Goal: Task Accomplishment & Management: Complete application form

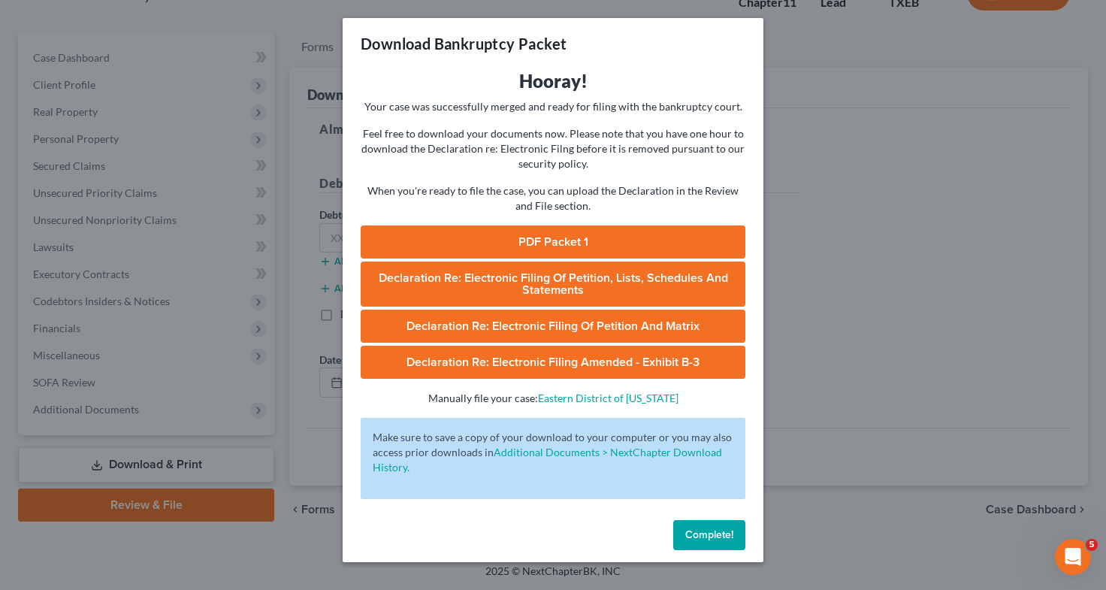
drag, startPoint x: 0, startPoint y: 0, endPoint x: 876, endPoint y: 228, distance: 905.4
click at [876, 228] on div "Download Bankruptcy Packet Hooray! Your case was successfully merged and ready …" at bounding box center [553, 295] width 1106 height 590
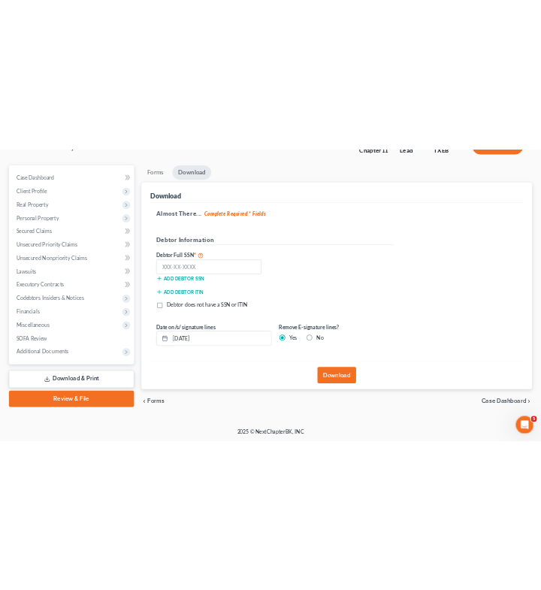
scroll to position [98, 0]
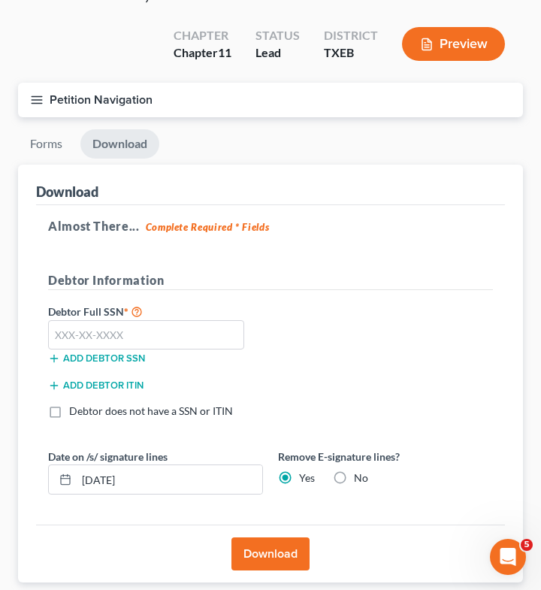
click at [32, 100] on icon "button" at bounding box center [37, 100] width 14 height 14
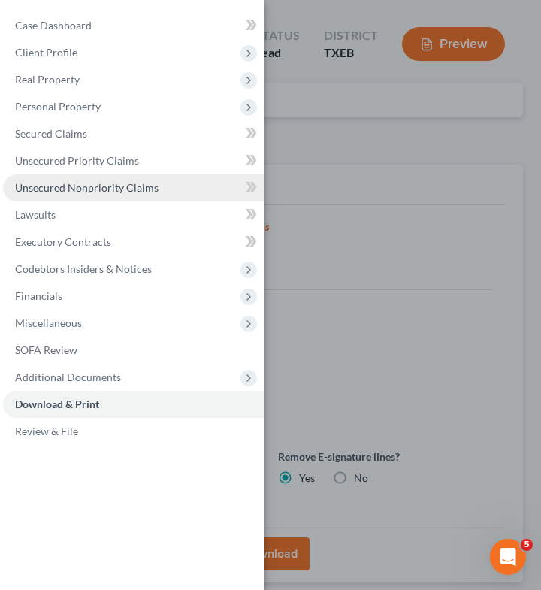
click at [124, 180] on link "Unsecured Nonpriority Claims" at bounding box center [133, 187] width 261 height 27
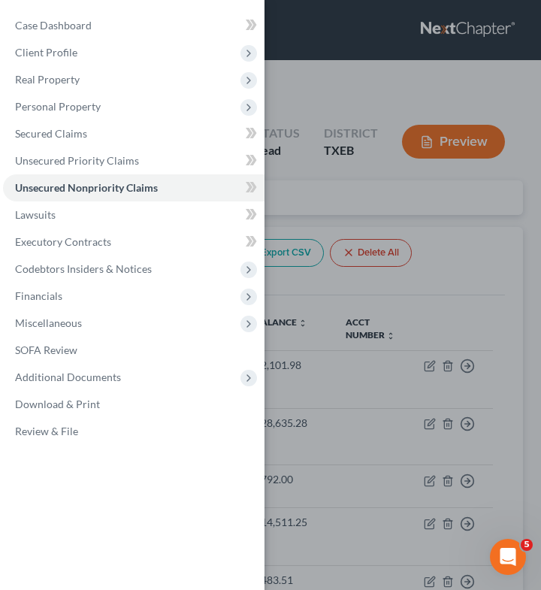
click at [335, 213] on div "Case Dashboard Payments Invoices Payments Payments Credit Report Client Profile" at bounding box center [270, 295] width 541 height 590
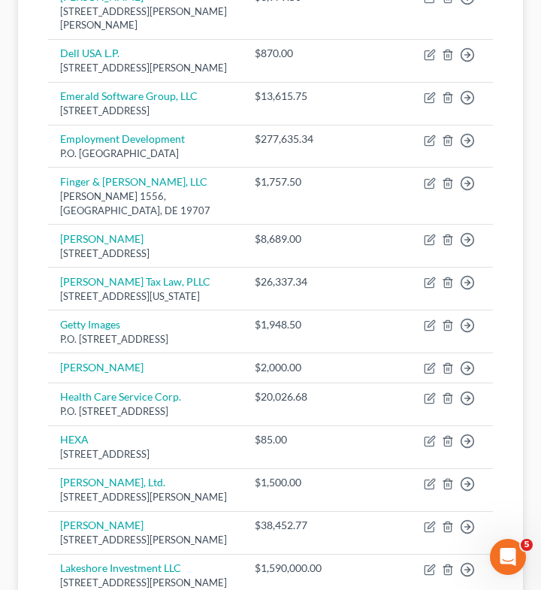
scroll to position [1555, 0]
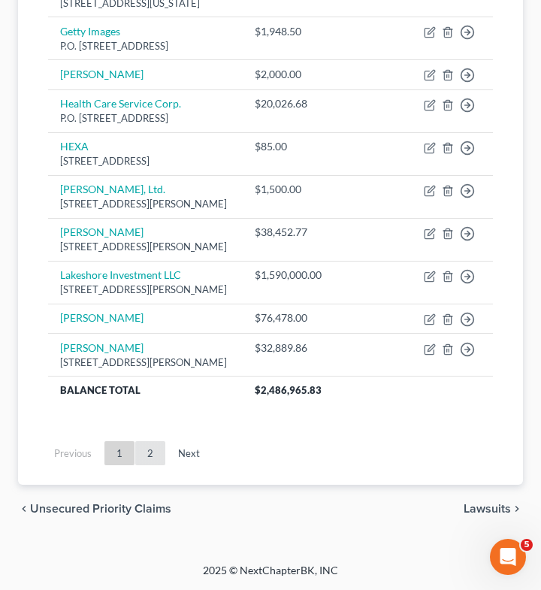
click at [153, 454] on link "2" at bounding box center [150, 453] width 30 height 24
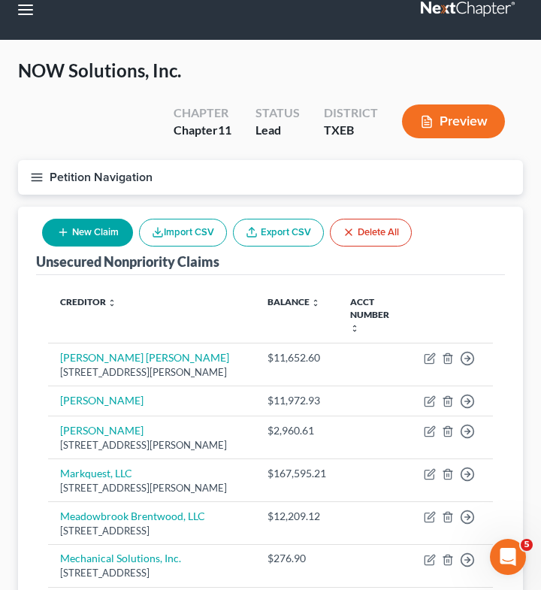
scroll to position [872, 0]
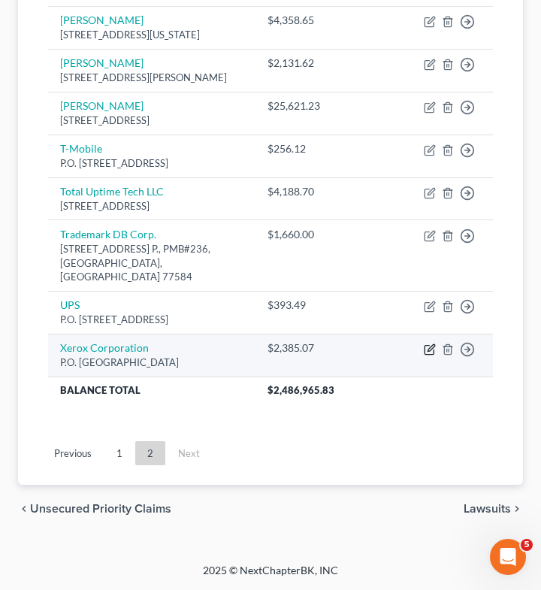
click at [430, 352] on icon "button" at bounding box center [430, 349] width 12 height 12
select select "14"
select select "15"
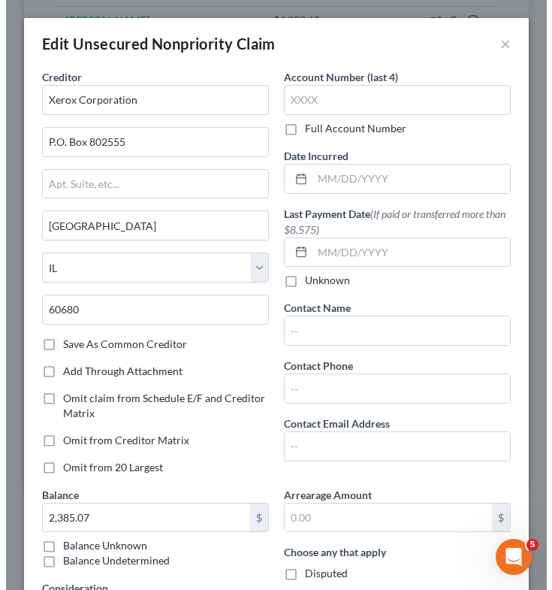
scroll to position [843, 0]
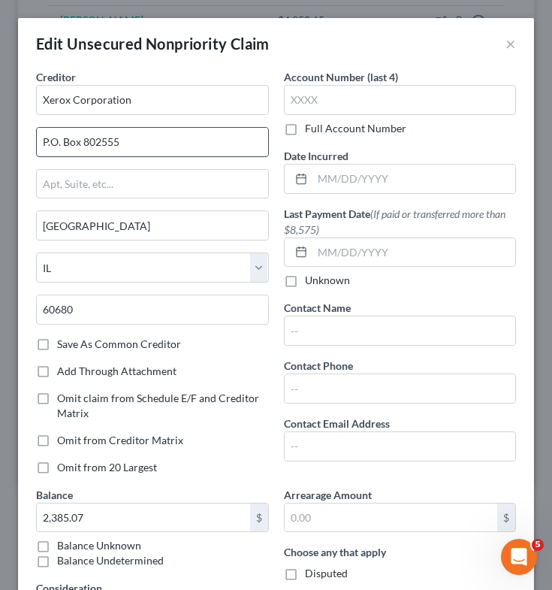
click at [145, 142] on input "P.O. Box 802555" at bounding box center [152, 142] width 231 height 29
type input "P"
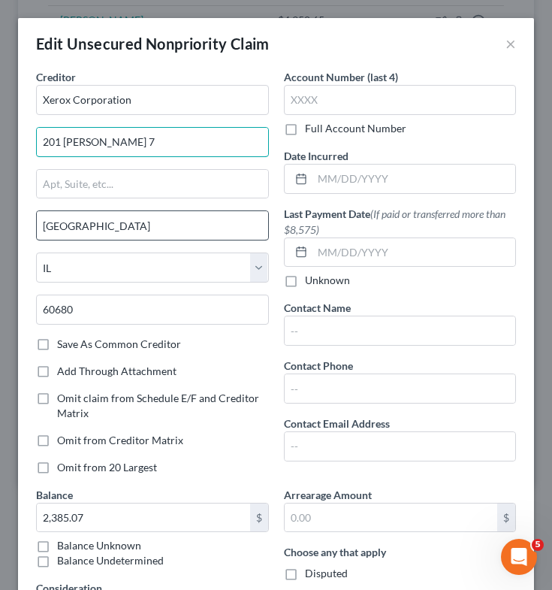
type input "201 [PERSON_NAME] 7"
click at [147, 225] on input "[GEOGRAPHIC_DATA]" at bounding box center [152, 225] width 231 height 29
type input "C"
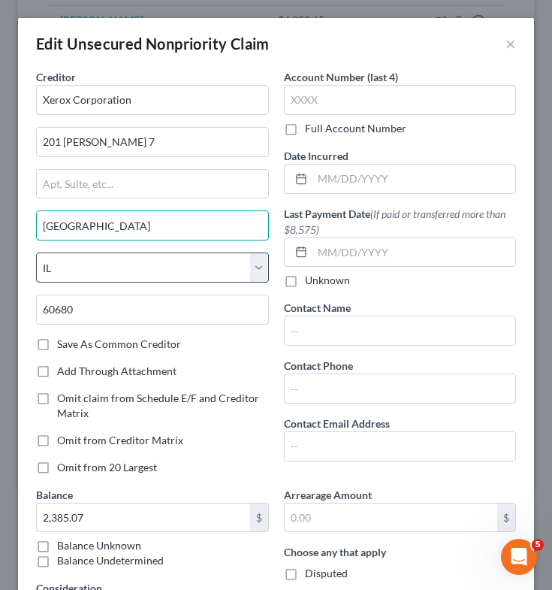
type input "[GEOGRAPHIC_DATA]"
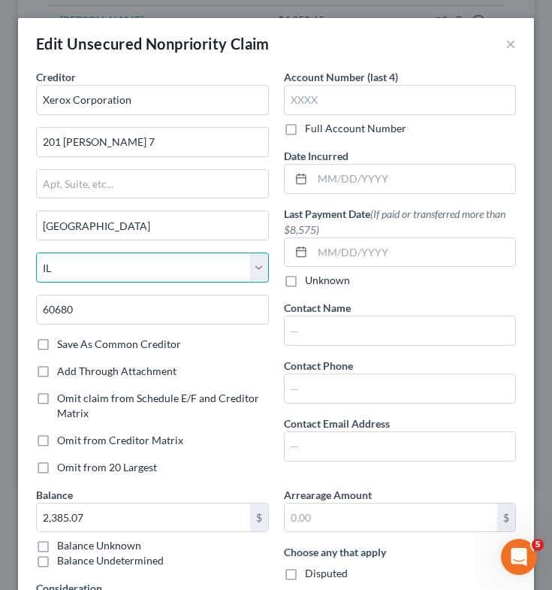
click at [160, 271] on select "State [US_STATE] AK AR AZ CA CO CT DE DC [GEOGRAPHIC_DATA] [GEOGRAPHIC_DATA] GU…" at bounding box center [152, 267] width 233 height 30
select select "6"
click at [36, 252] on select "State [US_STATE] AK AR AZ CA CO CT DE DC [GEOGRAPHIC_DATA] [GEOGRAPHIC_DATA] GU…" at bounding box center [152, 267] width 233 height 30
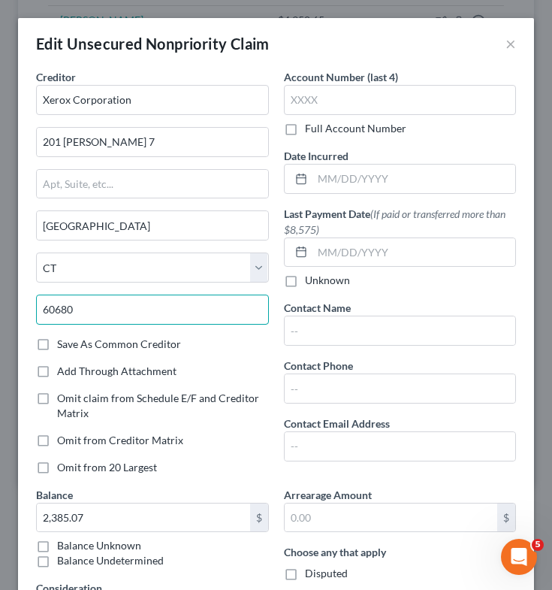
click at [127, 310] on input "60680" at bounding box center [152, 310] width 233 height 30
type input "6"
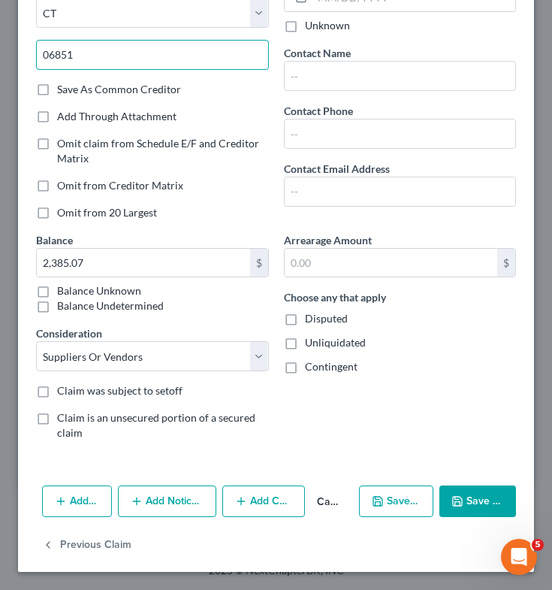
type input "06851"
click at [481, 506] on button "Save & Close" at bounding box center [478, 501] width 77 height 32
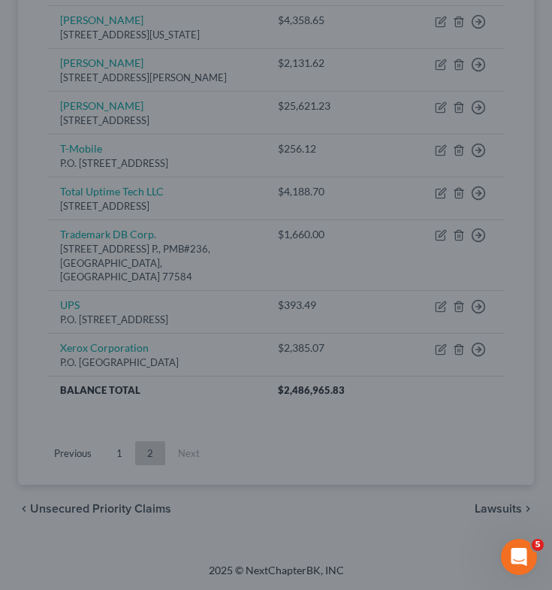
type input "0"
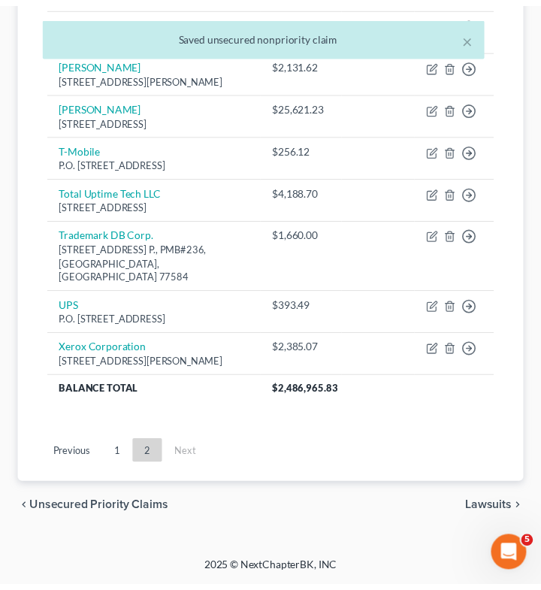
scroll to position [857, 0]
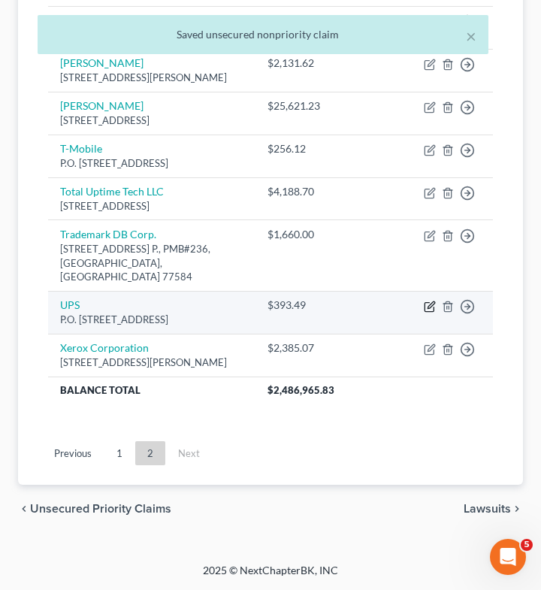
click at [428, 304] on icon "button" at bounding box center [430, 307] width 12 height 12
select select "39"
select select "14"
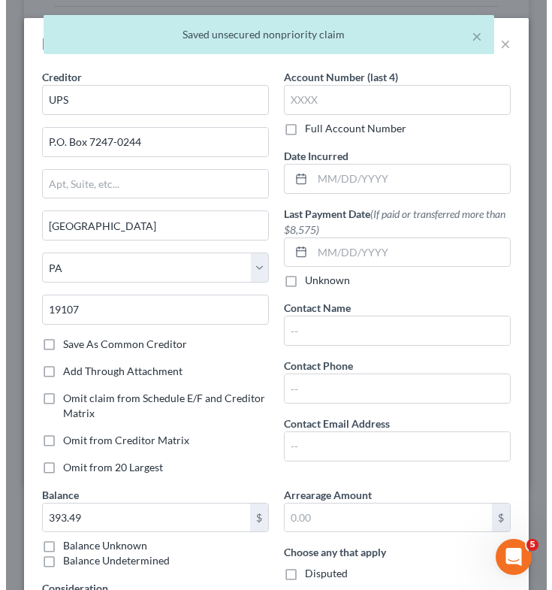
scroll to position [843, 0]
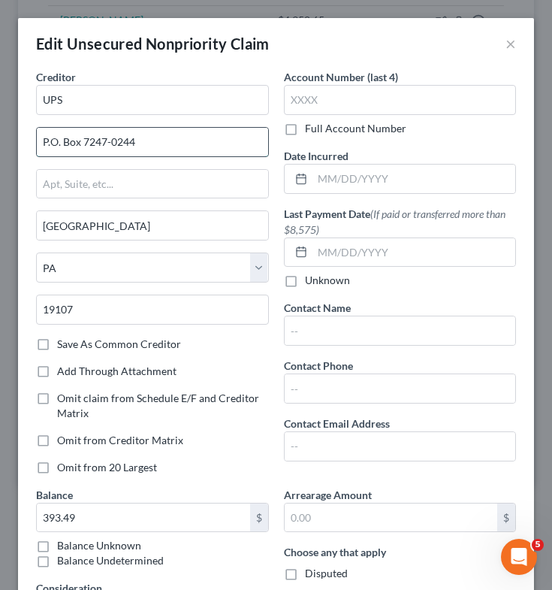
click at [159, 148] on input "P.O. Box 7247-0244" at bounding box center [152, 142] width 231 height 29
type input "P"
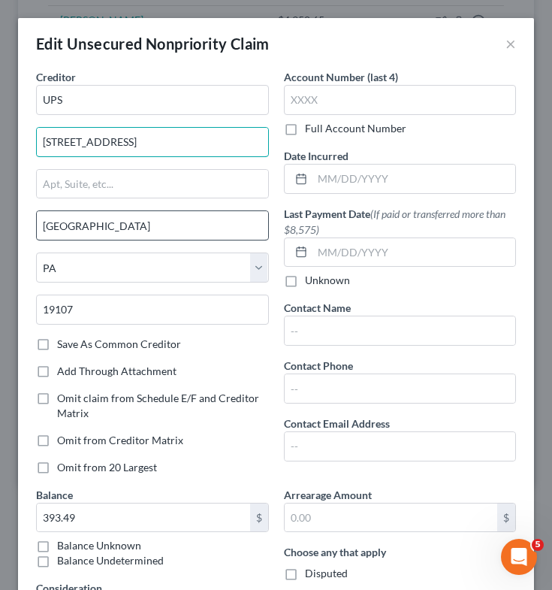
type input "[STREET_ADDRESS]"
click at [173, 234] on input "[GEOGRAPHIC_DATA]" at bounding box center [152, 225] width 231 height 29
type input "P"
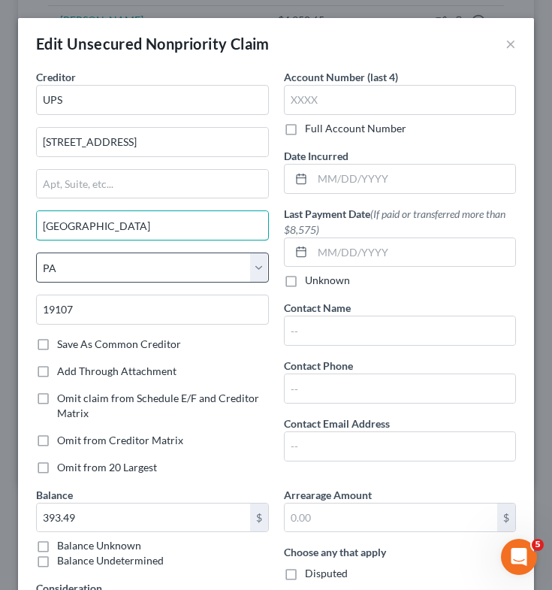
type input "[GEOGRAPHIC_DATA]"
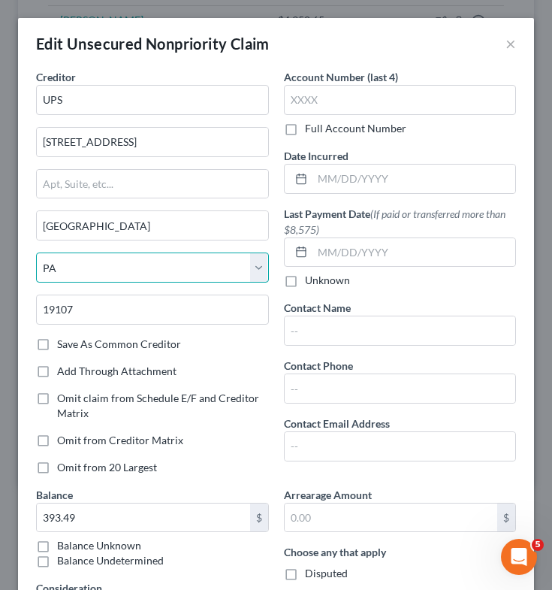
click at [181, 276] on select "State [US_STATE] AK AR AZ CA CO CT DE DC [GEOGRAPHIC_DATA] [GEOGRAPHIC_DATA] GU…" at bounding box center [152, 267] width 233 height 30
select select "10"
click at [36, 252] on select "State [US_STATE] AK AR AZ CA CO CT DE DC [GEOGRAPHIC_DATA] [GEOGRAPHIC_DATA] GU…" at bounding box center [152, 267] width 233 height 30
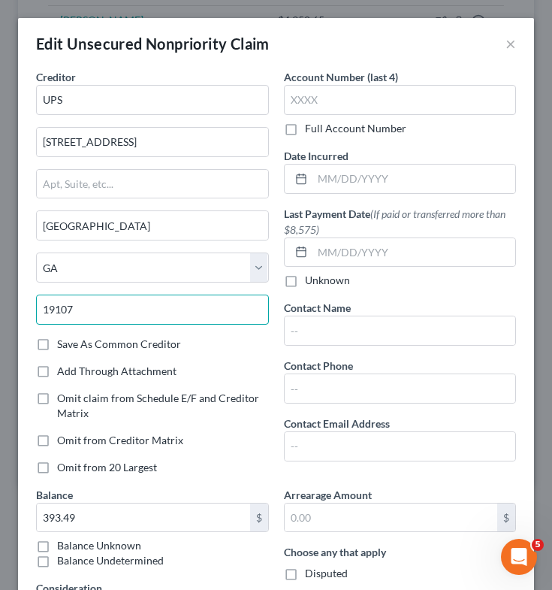
click at [133, 307] on input "19107" at bounding box center [152, 310] width 233 height 30
type input "1"
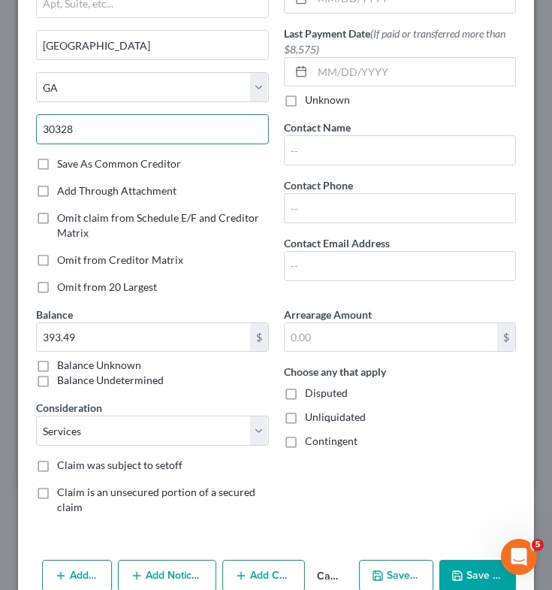
scroll to position [234, 0]
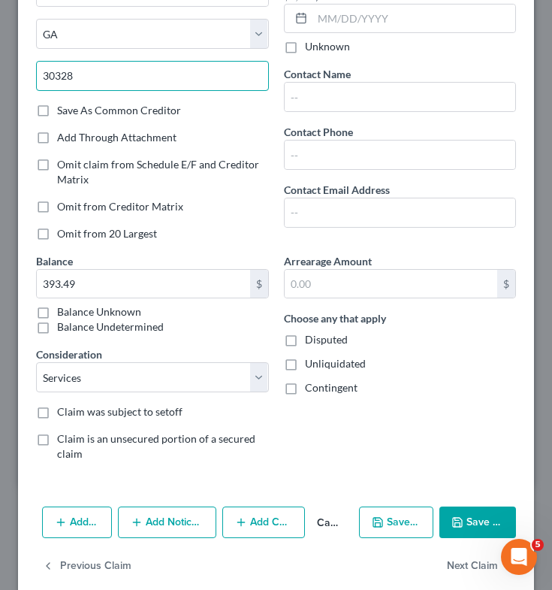
type input "30328"
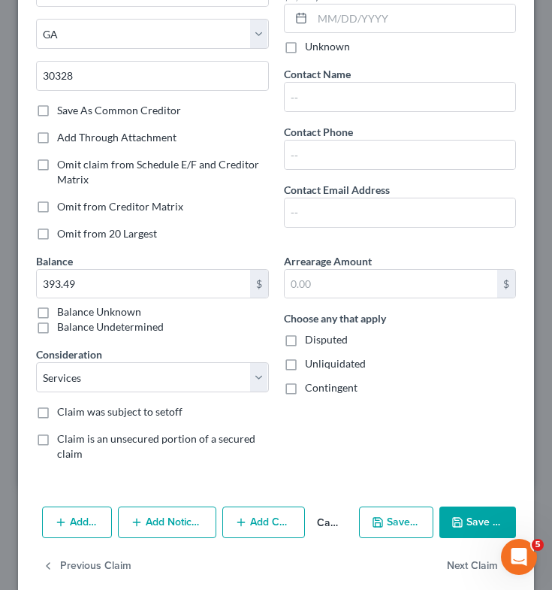
click at [482, 511] on button "Save & Close" at bounding box center [478, 522] width 77 height 32
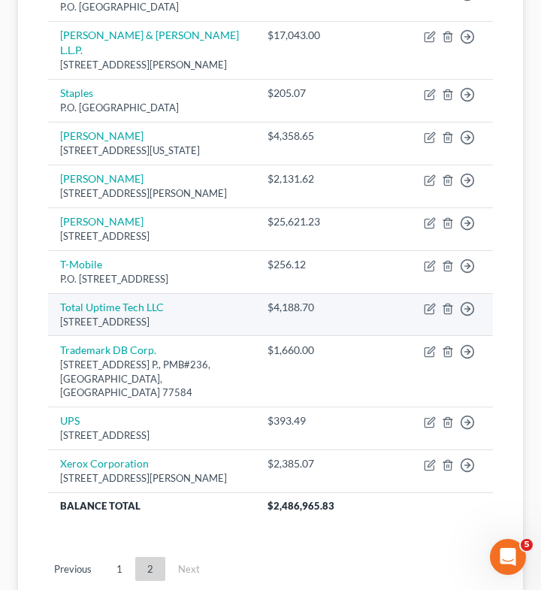
scroll to position [872, 0]
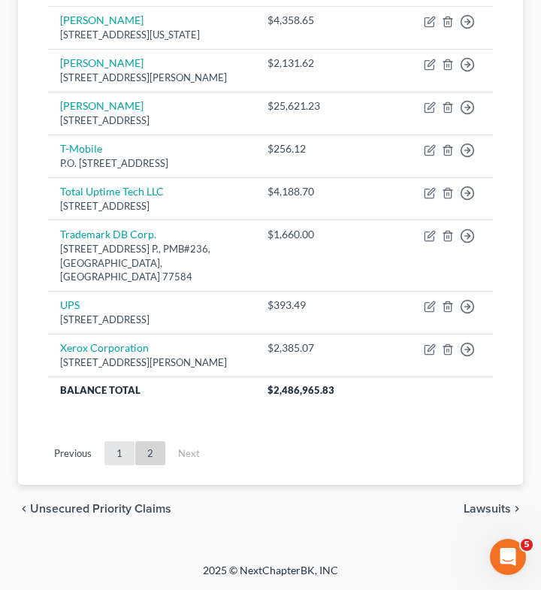
click at [122, 457] on link "1" at bounding box center [119, 453] width 30 height 24
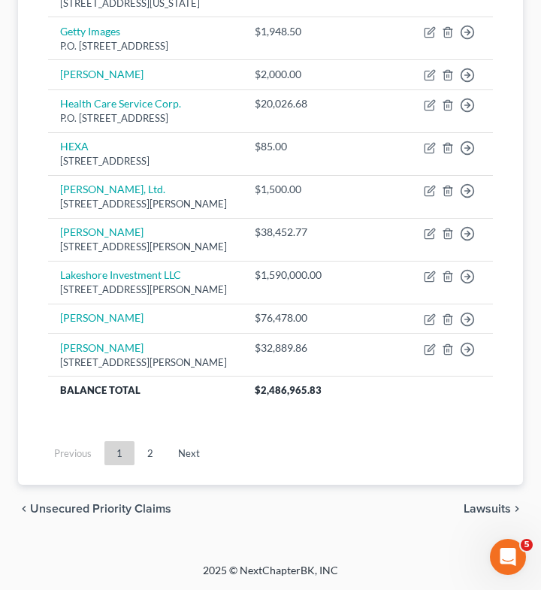
scroll to position [1555, 0]
click at [145, 457] on link "2" at bounding box center [150, 453] width 30 height 24
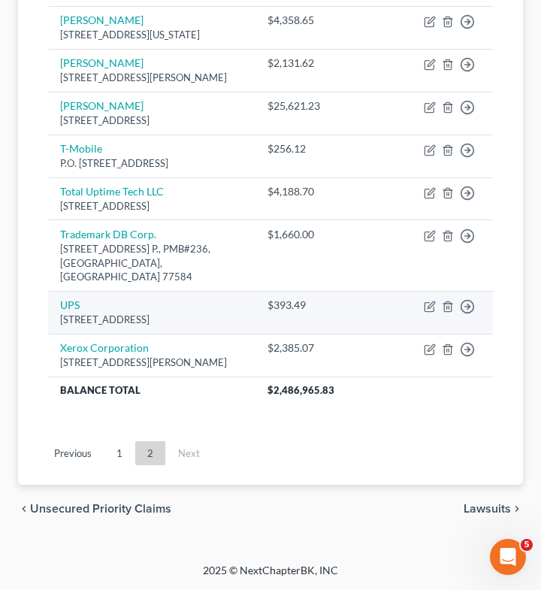
scroll to position [813, 0]
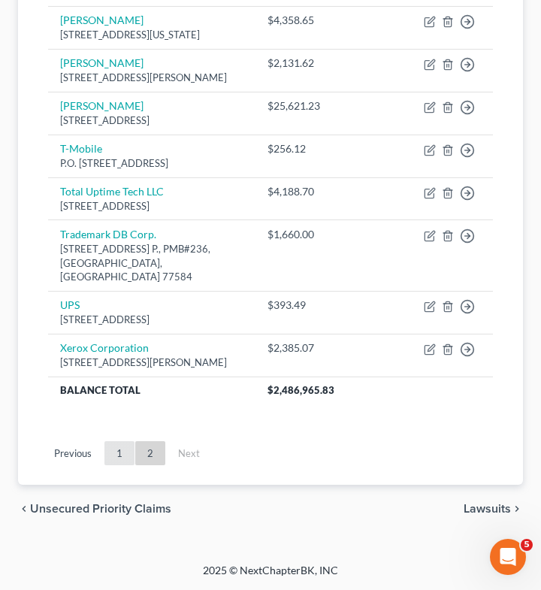
click at [118, 465] on link "1" at bounding box center [119, 453] width 30 height 24
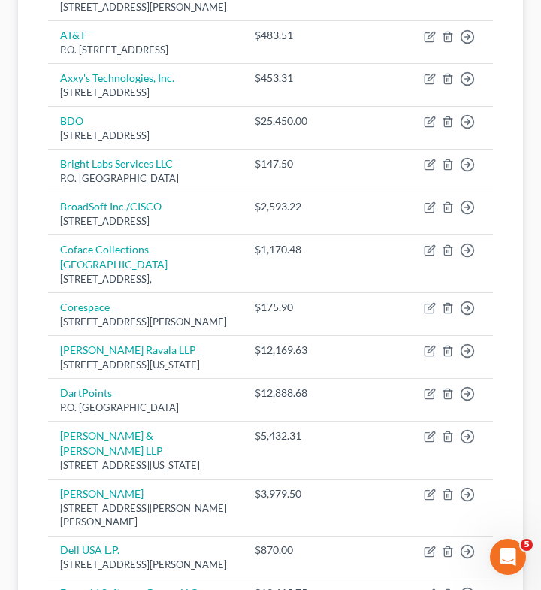
scroll to position [0, 0]
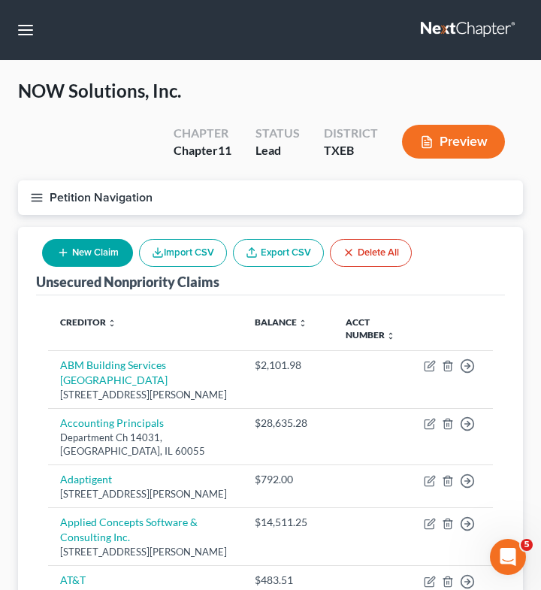
click at [36, 194] on line "button" at bounding box center [37, 194] width 11 height 0
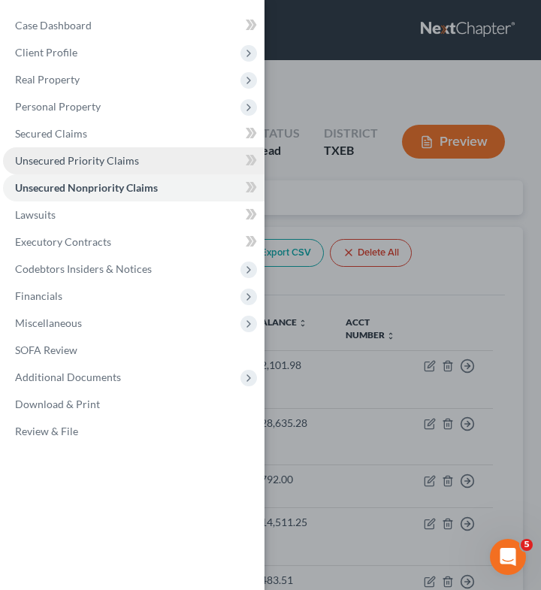
click at [65, 152] on link "Unsecured Priority Claims" at bounding box center [133, 160] width 261 height 27
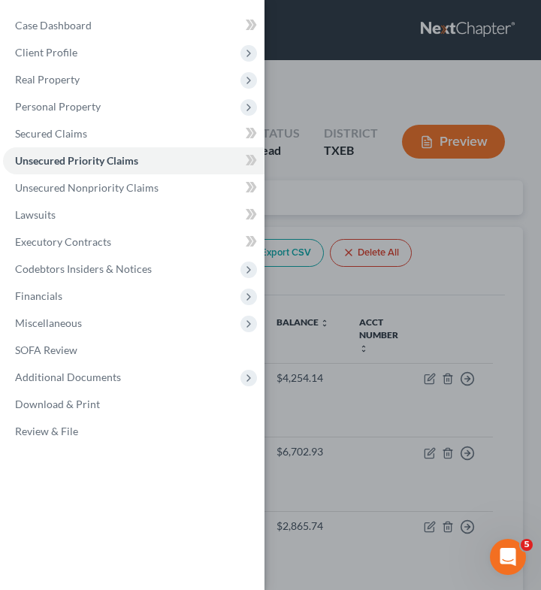
click at [403, 192] on div "Case Dashboard Payments Invoices Payments Payments Credit Report Client Profile" at bounding box center [270, 295] width 541 height 590
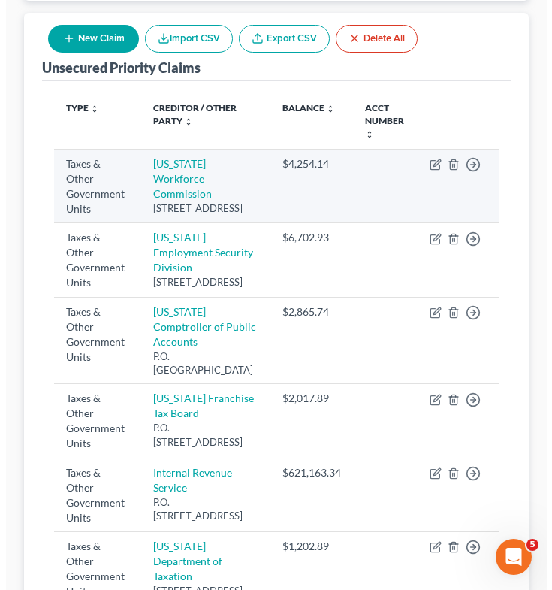
scroll to position [215, 0]
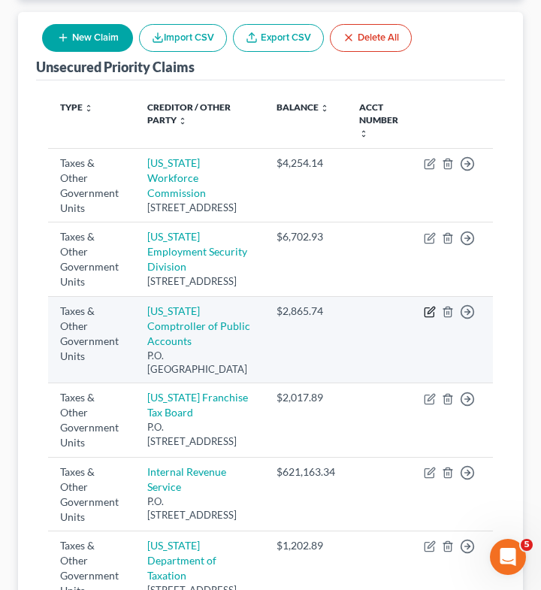
click at [429, 318] on icon "button" at bounding box center [430, 312] width 12 height 12
select select "2"
select select "45"
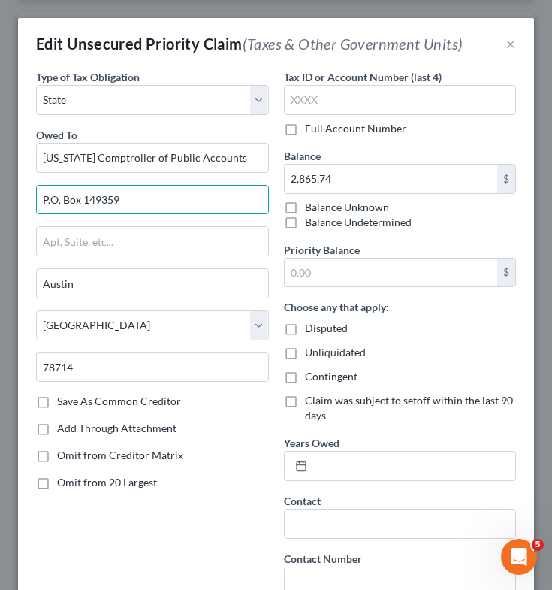
drag, startPoint x: 189, startPoint y: 206, endPoint x: -20, endPoint y: 188, distance: 209.7
click at [0, 188] on html "Home New Case Client Portal [PERSON_NAME] Law Firm, PLLC [EMAIL_ADDRESS][DOMAIN…" at bounding box center [276, 384] width 552 height 1198
type input "[STREET_ADDRESS]"
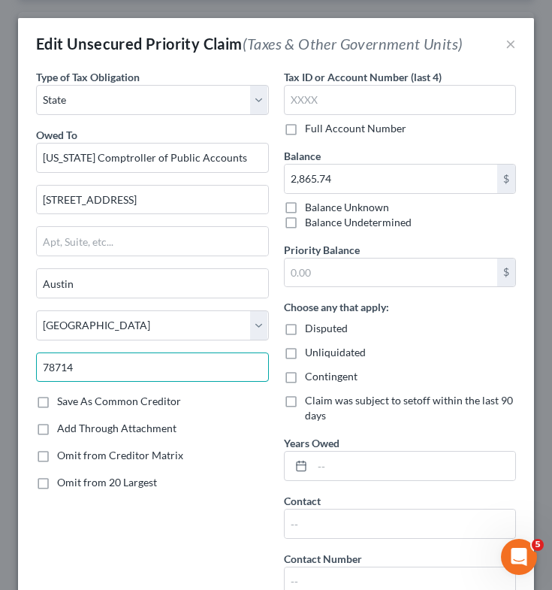
click at [110, 367] on input "78714" at bounding box center [152, 367] width 233 height 30
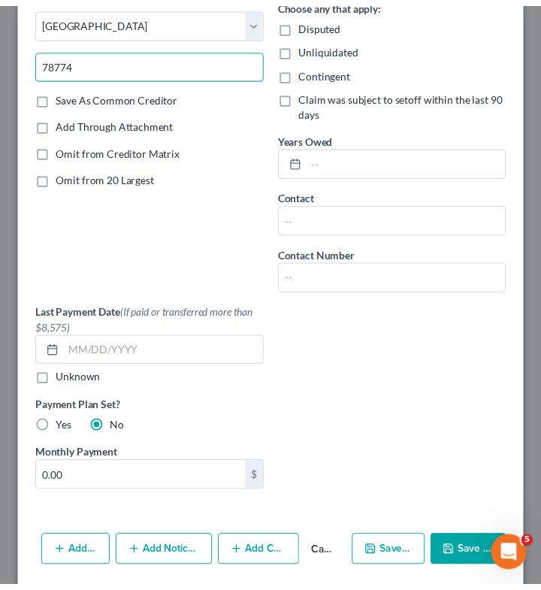
scroll to position [305, 0]
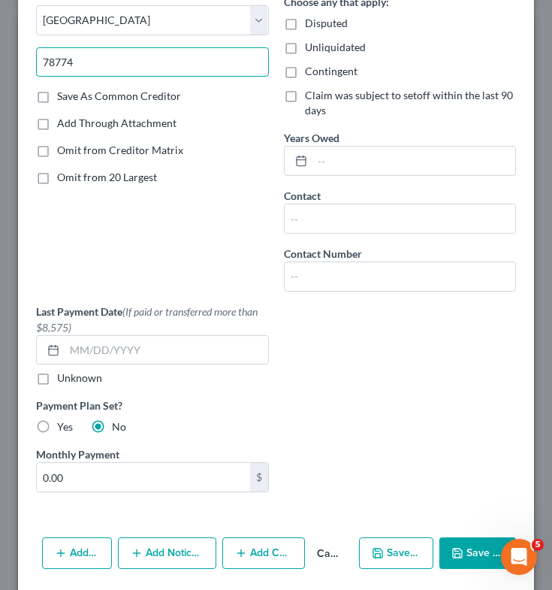
type input "78774"
click at [479, 548] on button "Save & Close" at bounding box center [478, 553] width 77 height 32
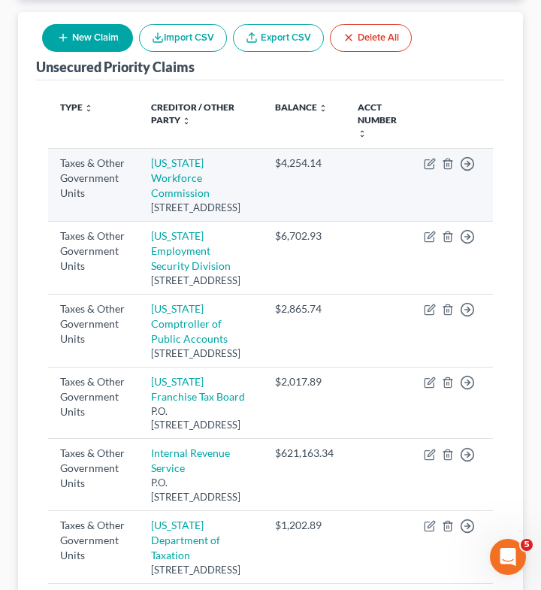
scroll to position [0, 0]
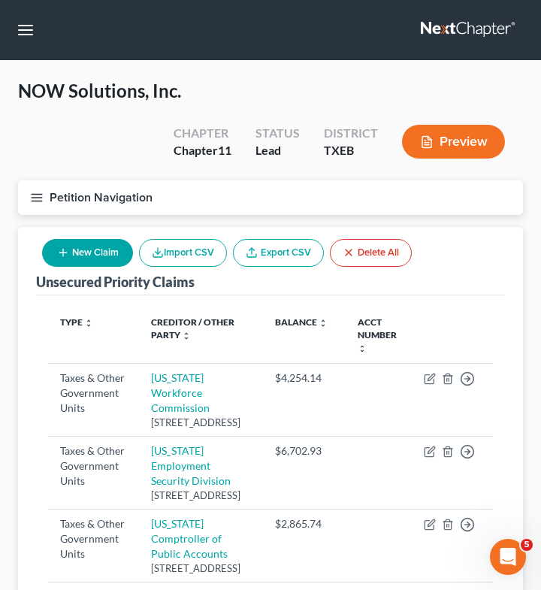
click at [40, 195] on icon "button" at bounding box center [37, 198] width 14 height 14
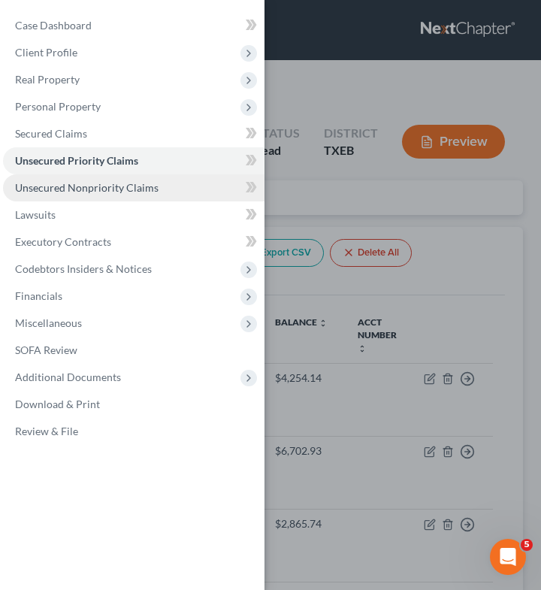
click at [65, 177] on link "Unsecured Nonpriority Claims" at bounding box center [133, 187] width 261 height 27
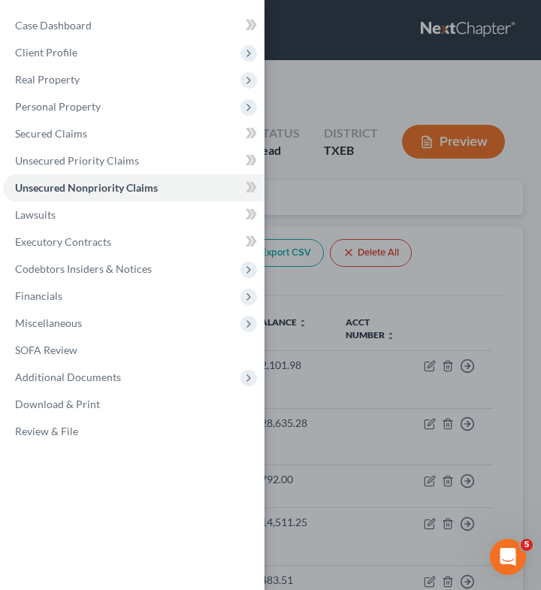
click at [463, 250] on div "Case Dashboard Payments Invoices Payments Payments Credit Report Client Profile" at bounding box center [270, 295] width 541 height 590
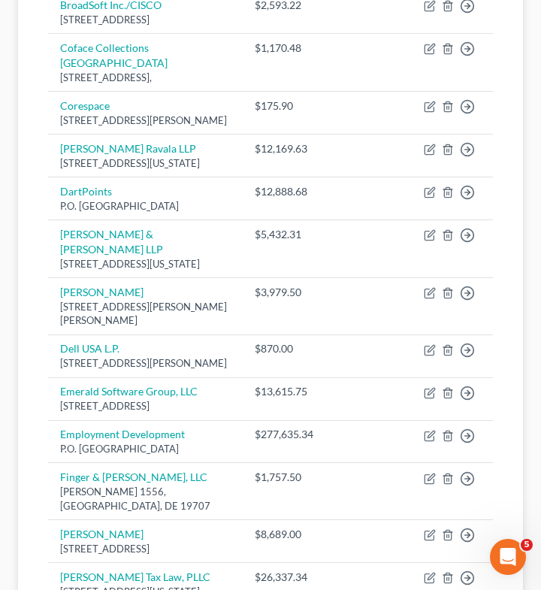
scroll to position [1555, 0]
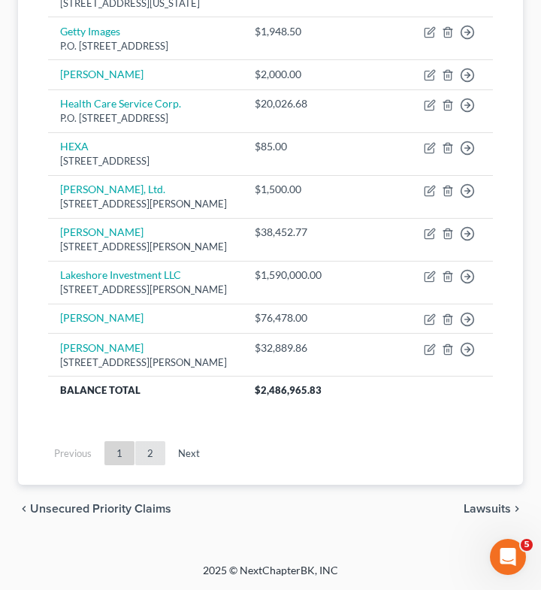
click at [154, 455] on link "2" at bounding box center [150, 453] width 30 height 24
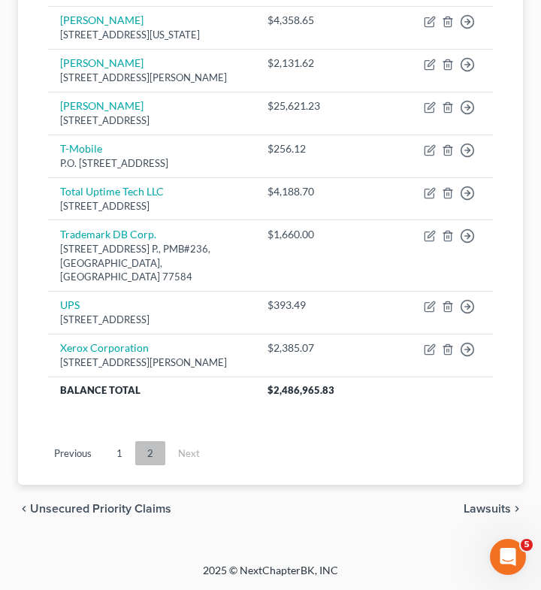
scroll to position [796, 0]
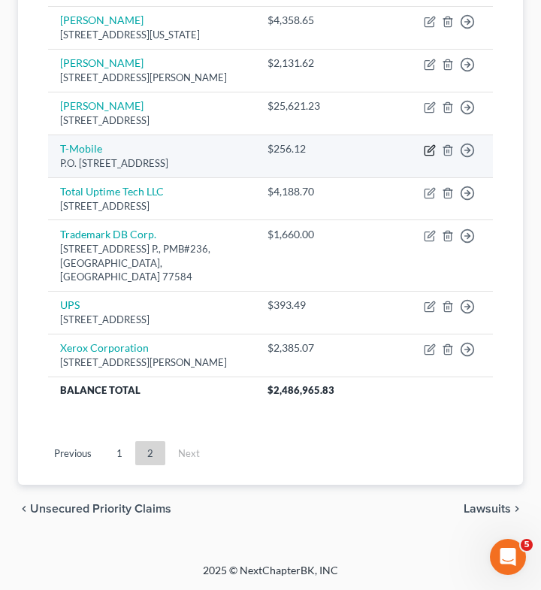
click at [428, 156] on icon "button" at bounding box center [430, 150] width 12 height 12
select select "45"
select select "16"
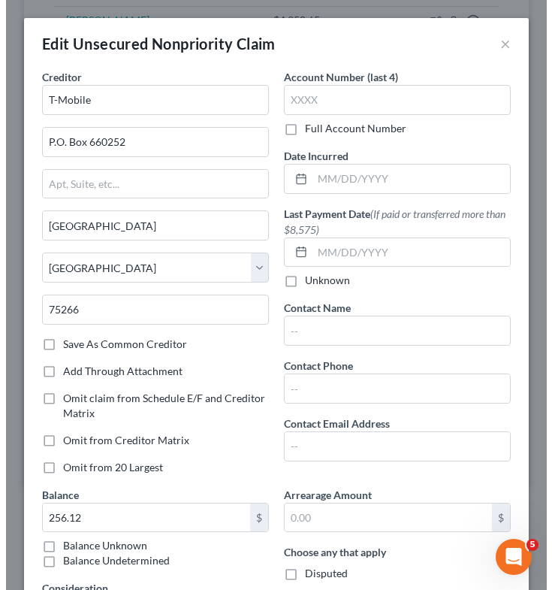
scroll to position [782, 0]
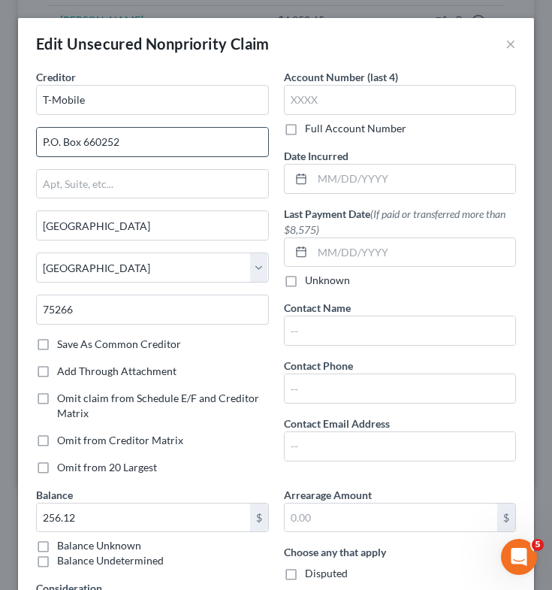
click at [213, 143] on input "P.O. Box 660252" at bounding box center [152, 142] width 231 height 29
type input "P"
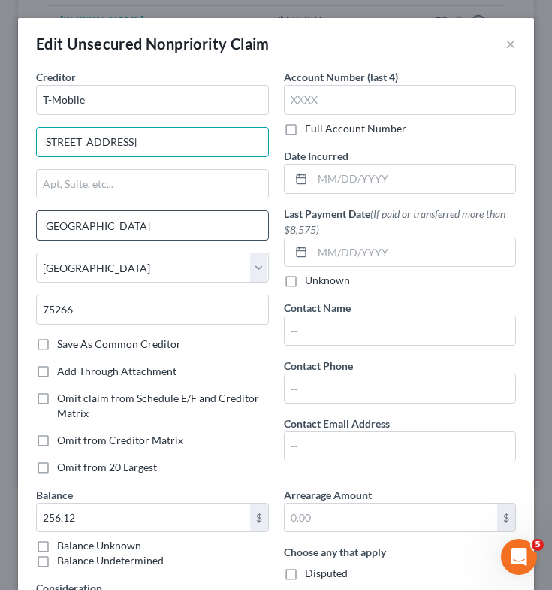
type input "[STREET_ADDRESS]"
click at [192, 225] on input "[GEOGRAPHIC_DATA]" at bounding box center [152, 225] width 231 height 29
type input "D"
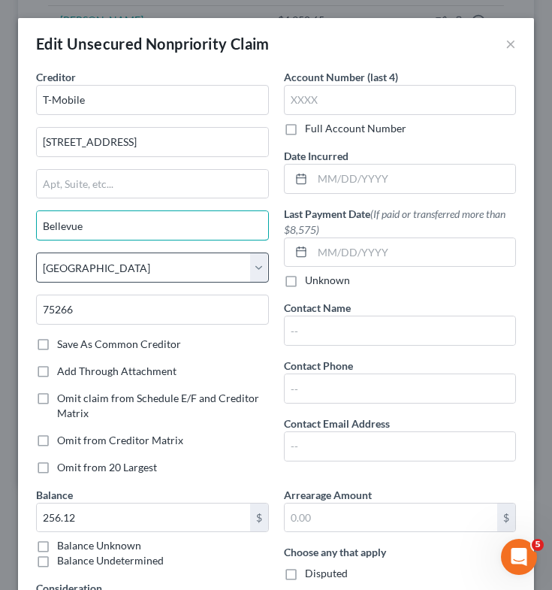
type input "Bellevue"
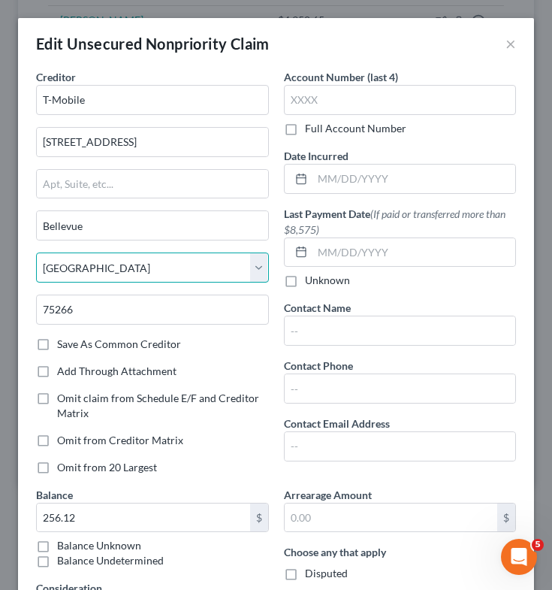
click at [202, 269] on select "State [US_STATE] AK AR AZ CA CO CT DE DC [GEOGRAPHIC_DATA] [GEOGRAPHIC_DATA] GU…" at bounding box center [152, 267] width 233 height 30
select select "50"
click at [36, 252] on select "State [US_STATE] AK AR AZ CA CO CT DE DC [GEOGRAPHIC_DATA] [GEOGRAPHIC_DATA] GU…" at bounding box center [152, 267] width 233 height 30
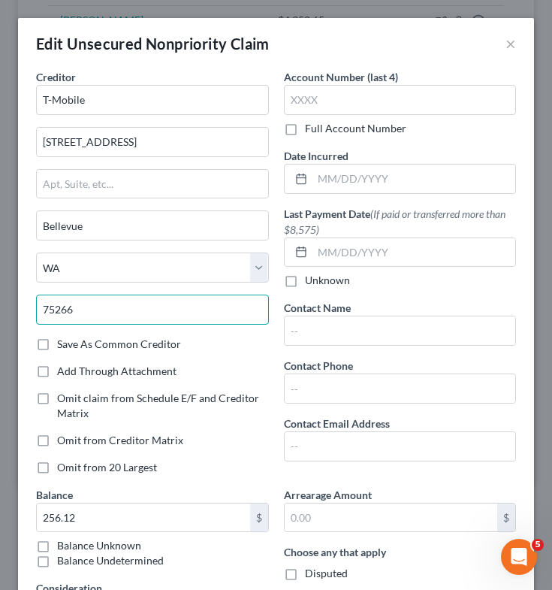
click at [122, 315] on input "75266" at bounding box center [152, 310] width 233 height 30
type input "7"
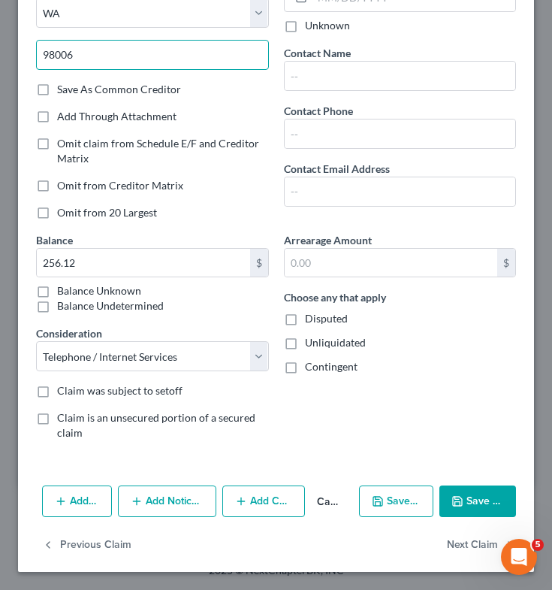
type input "98006"
click at [476, 501] on button "Save & Close" at bounding box center [478, 501] width 77 height 32
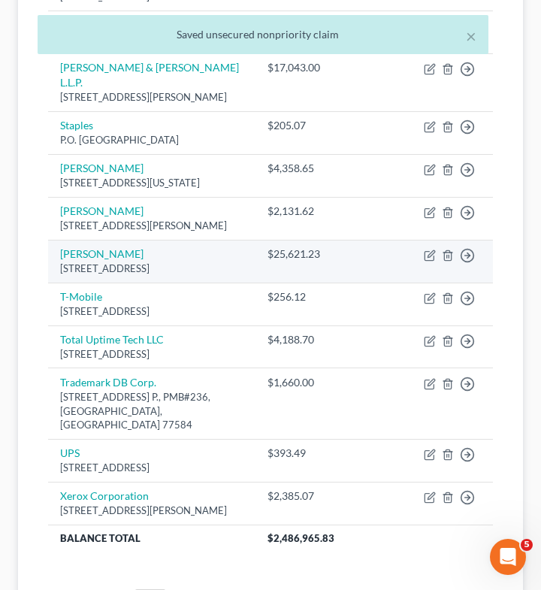
scroll to position [636, 0]
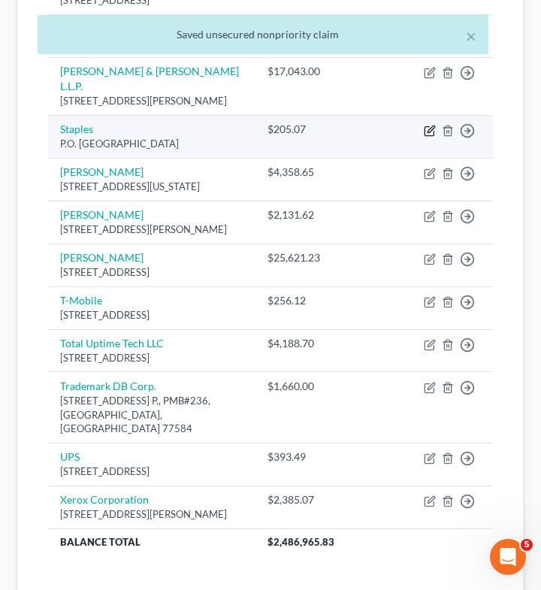
click at [429, 137] on icon "button" at bounding box center [430, 131] width 12 height 12
select select "22"
select select "15"
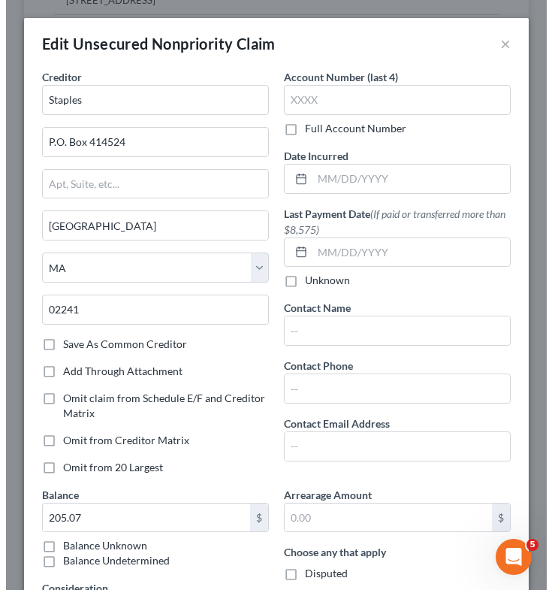
scroll to position [621, 0]
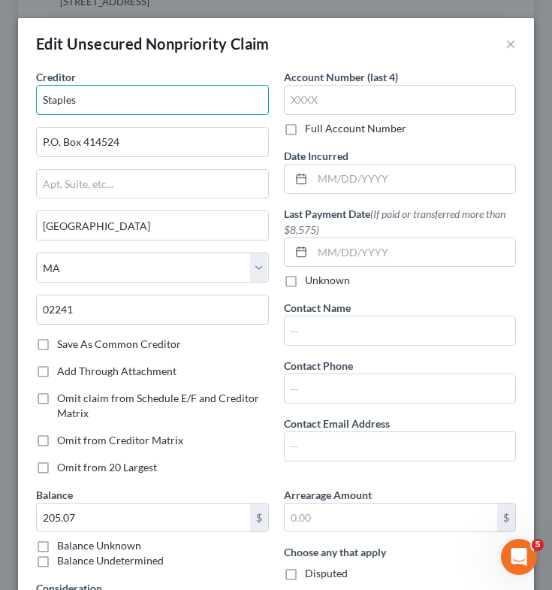
drag, startPoint x: 429, startPoint y: 173, endPoint x: -104, endPoint y: 141, distance: 534.4
click at [0, 141] on html "Home New Case Client Portal [PERSON_NAME] Law Firm, PLLC [EMAIL_ADDRESS][DOMAIN…" at bounding box center [276, 61] width 552 height 1364
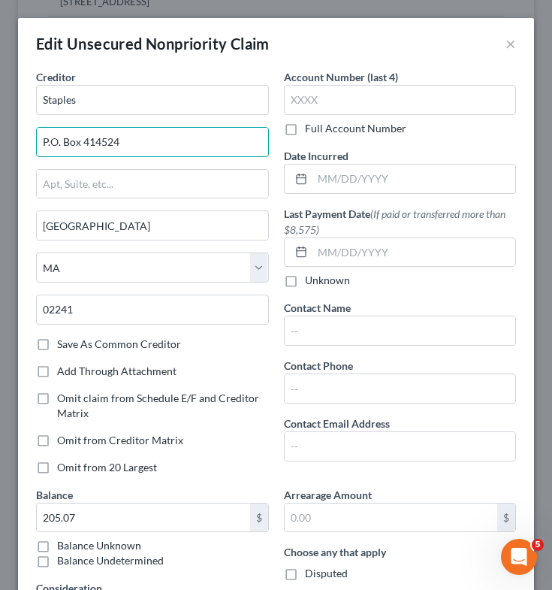
drag, startPoint x: 137, startPoint y: 141, endPoint x: 4, endPoint y: 137, distance: 133.8
click at [4, 137] on div "Edit Unsecured Nonpriority Claim × Creditor * Staples P.O. [GEOGRAPHIC_DATA] [U…" at bounding box center [276, 295] width 552 height 590
type input "[STREET_ADDRESS]"
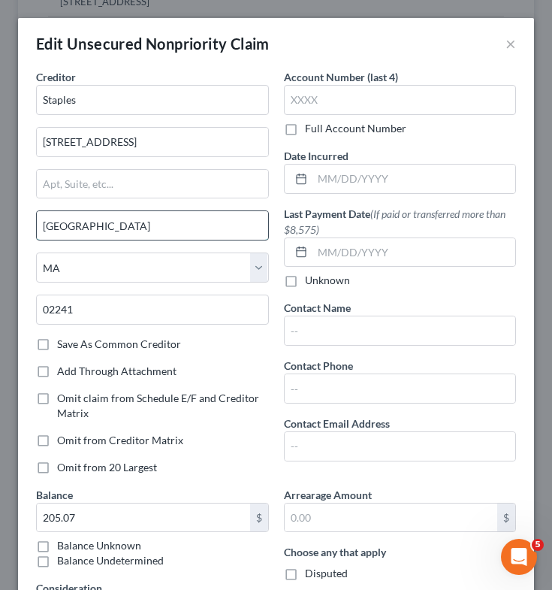
click at [95, 231] on input "[GEOGRAPHIC_DATA]" at bounding box center [152, 225] width 231 height 29
type input "B"
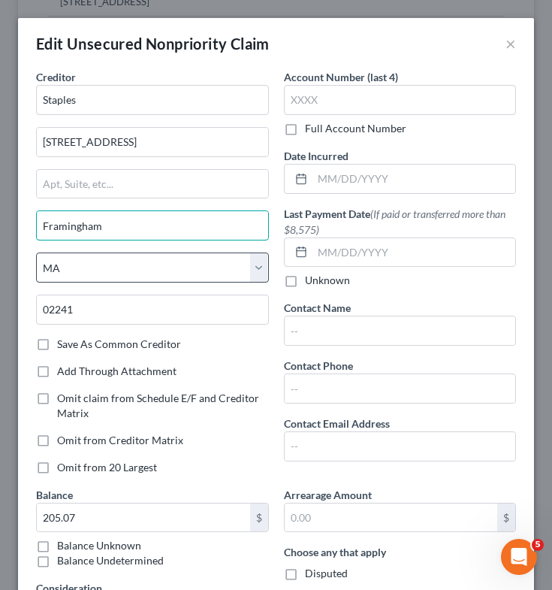
type input "Framingham"
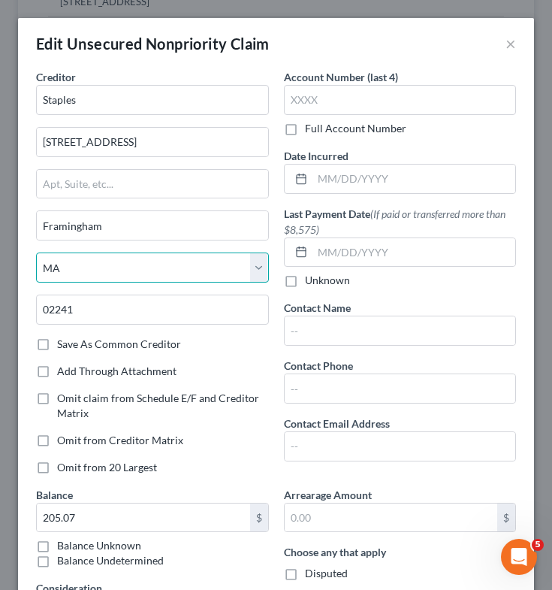
click at [126, 260] on select "State [US_STATE] AK AR AZ CA CO CT DE DC [GEOGRAPHIC_DATA] [GEOGRAPHIC_DATA] GU…" at bounding box center [152, 267] width 233 height 30
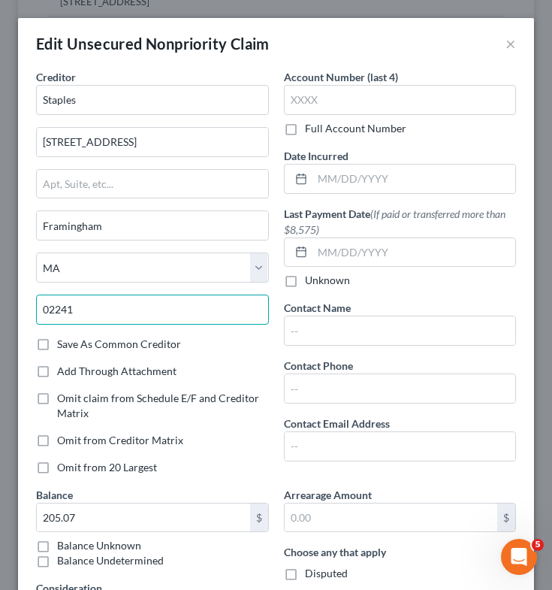
click at [121, 316] on input "02241" at bounding box center [152, 310] width 233 height 30
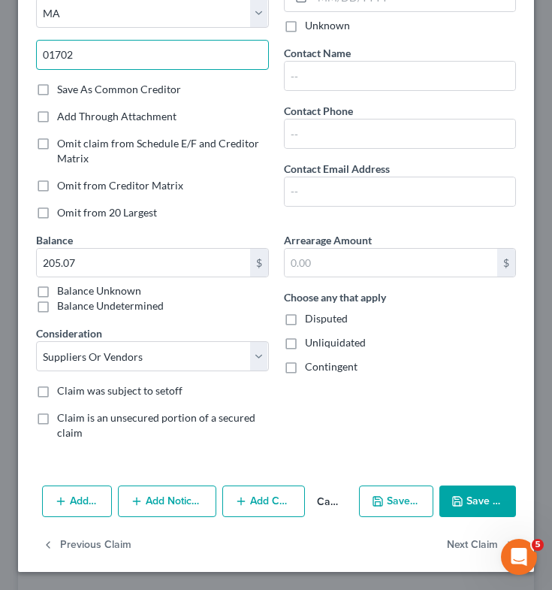
type input "01702"
click at [476, 503] on button "Save & Close" at bounding box center [478, 501] width 77 height 32
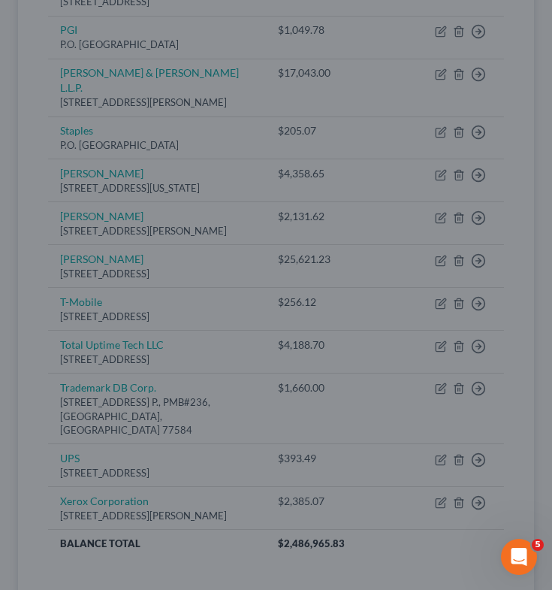
type input "0"
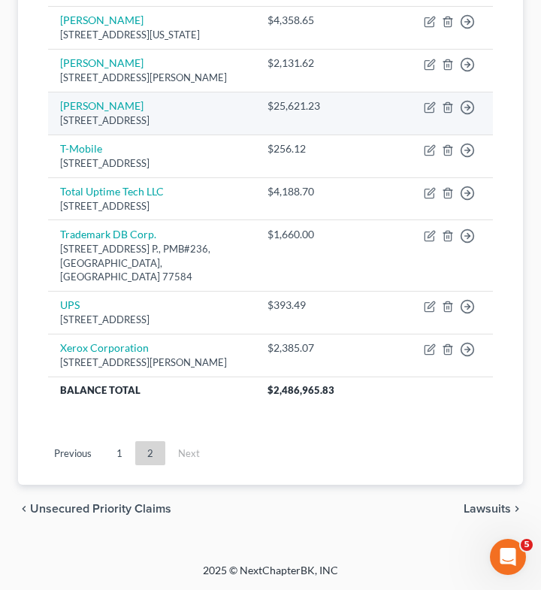
scroll to position [899, 0]
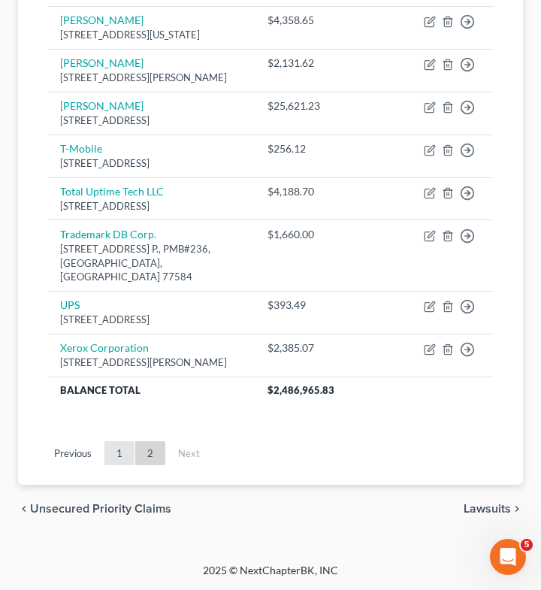
click at [117, 452] on link "1" at bounding box center [119, 453] width 30 height 24
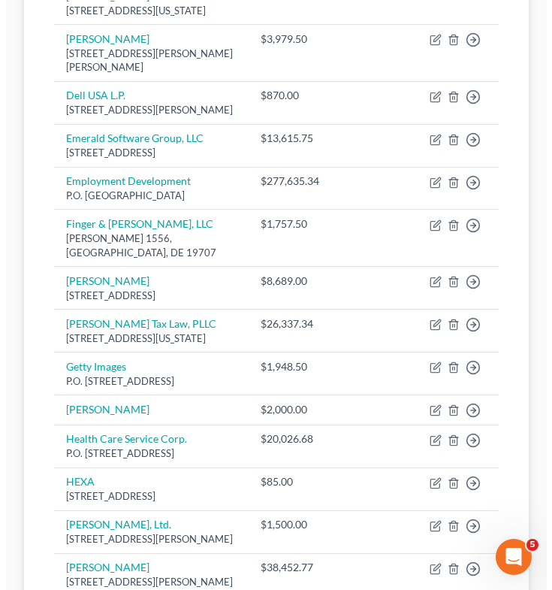
scroll to position [1002, 0]
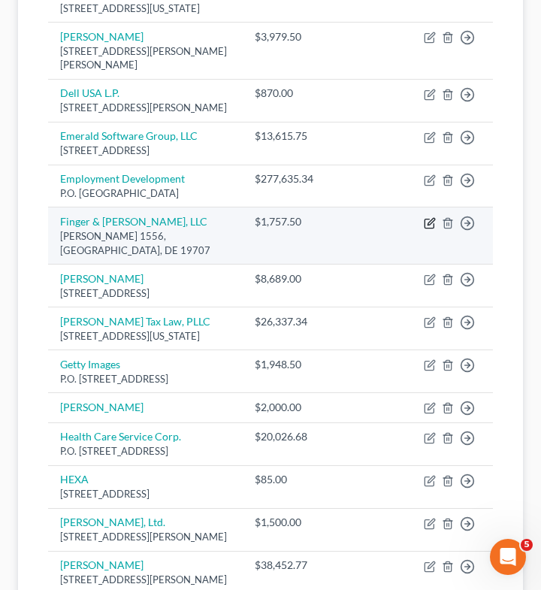
click at [431, 229] on icon "button" at bounding box center [430, 223] width 12 height 12
select select "7"
select select "14"
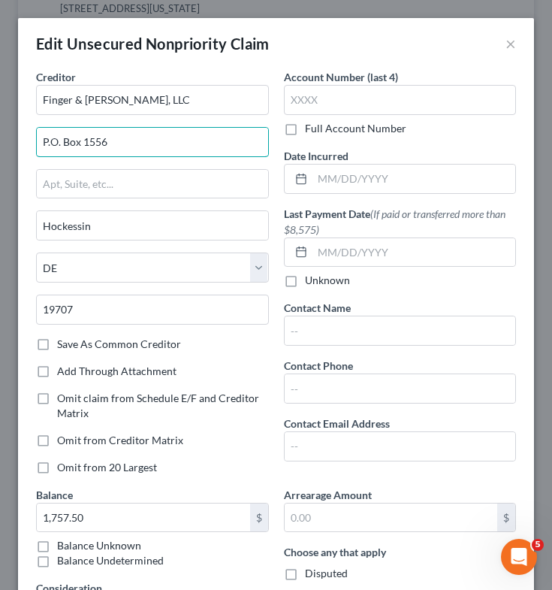
drag, startPoint x: 157, startPoint y: 153, endPoint x: -113, endPoint y: 146, distance: 269.8
type input "[STREET_ADDRESS]"
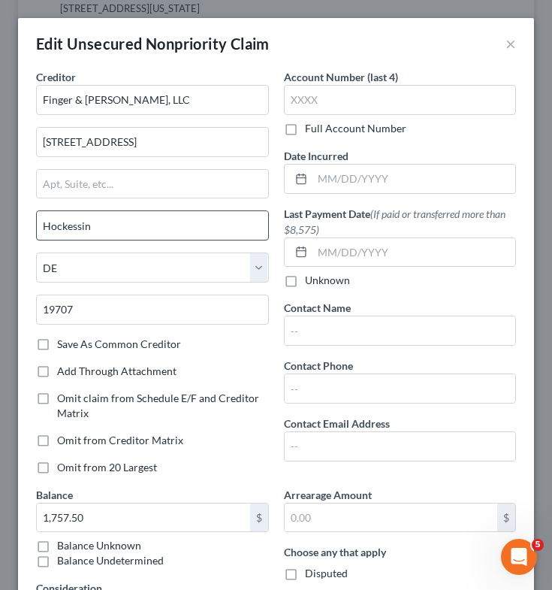
click at [136, 228] on input "Hockessin" at bounding box center [152, 225] width 231 height 29
type input "H"
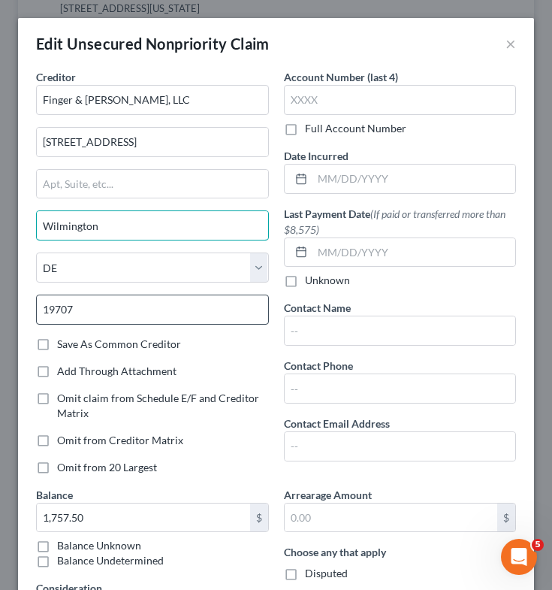
type input "Wilmington"
click at [158, 307] on input "19707" at bounding box center [152, 310] width 233 height 30
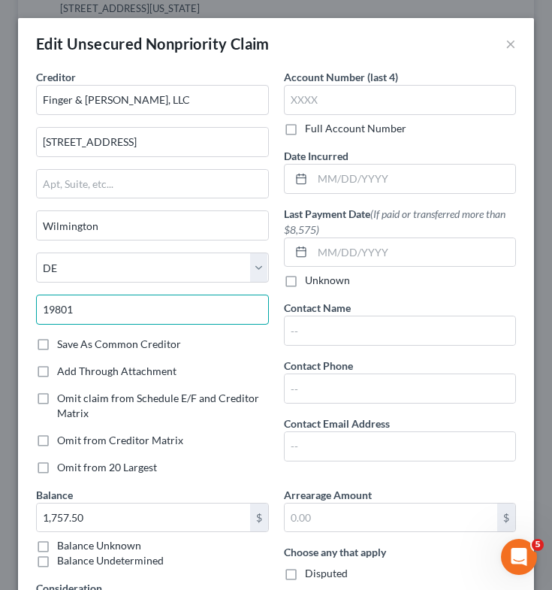
scroll to position [255, 0]
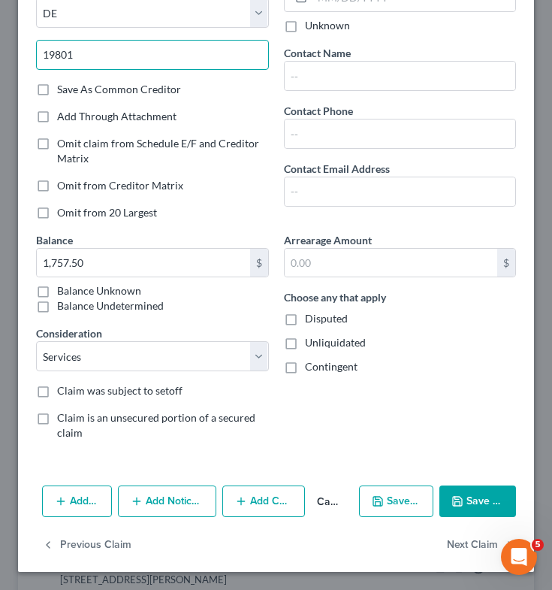
type input "19801"
click at [458, 496] on button "Save & Close" at bounding box center [478, 501] width 77 height 32
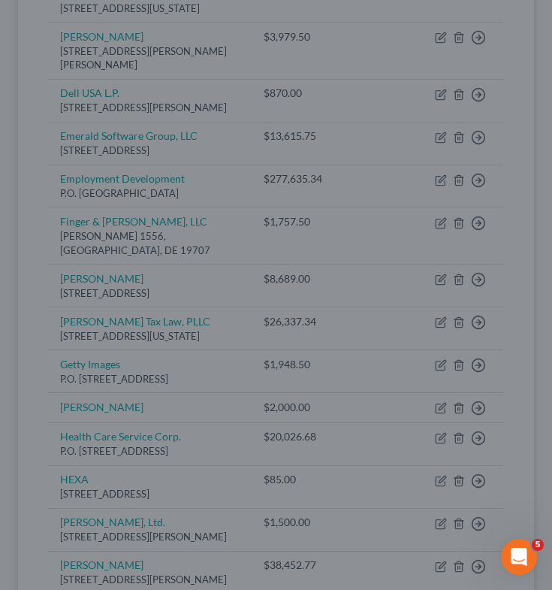
type input "0"
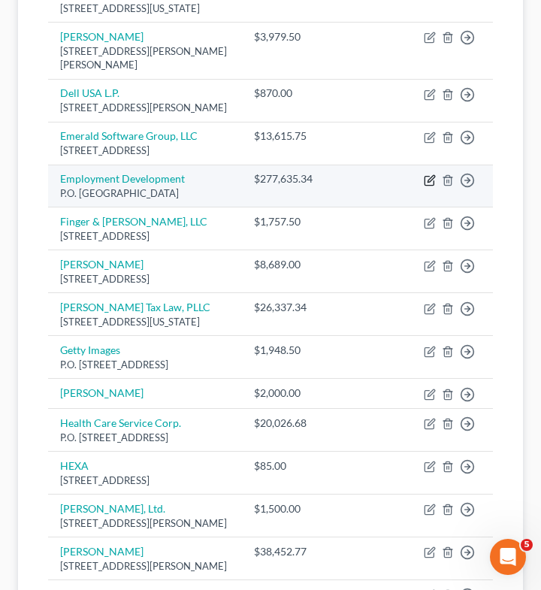
click at [429, 186] on icon "button" at bounding box center [430, 180] width 12 height 12
select select "4"
select select "14"
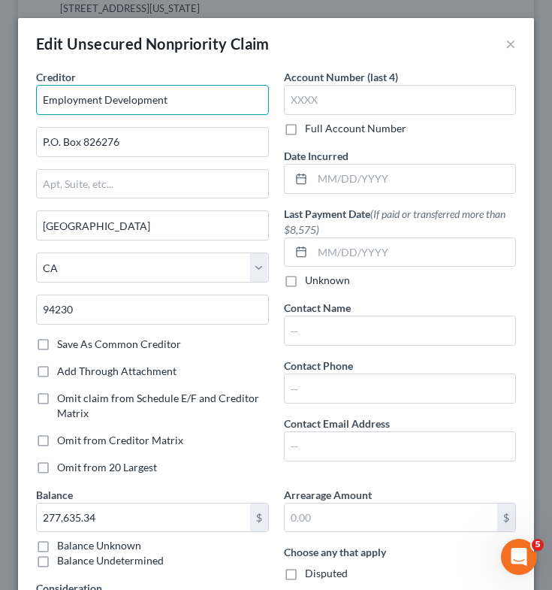
click at [171, 98] on input "Employment Development" at bounding box center [152, 100] width 233 height 30
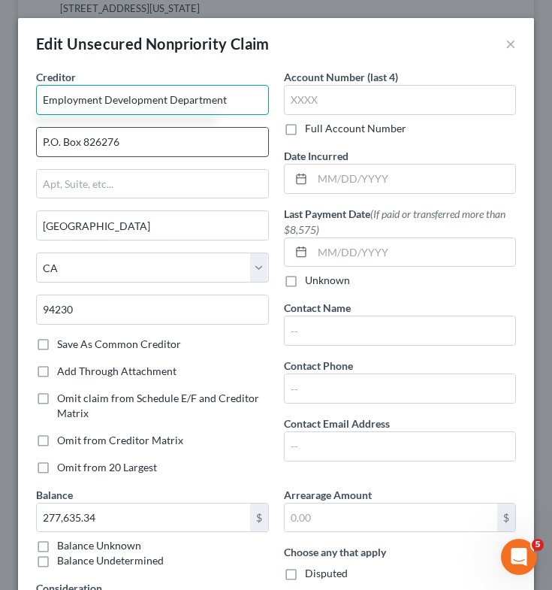
type input "Employment Development Department"
click at [182, 141] on input "P.O. Box 826276" at bounding box center [152, 142] width 231 height 29
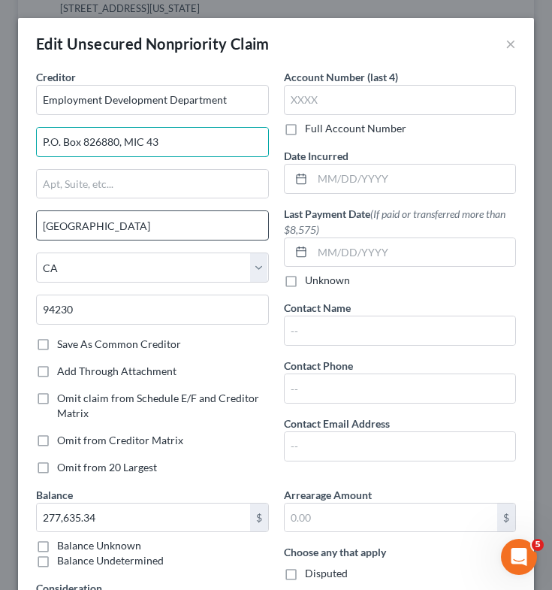
type input "P.O. Box 826880, MIC 43"
click at [193, 221] on input "[GEOGRAPHIC_DATA]" at bounding box center [152, 225] width 231 height 29
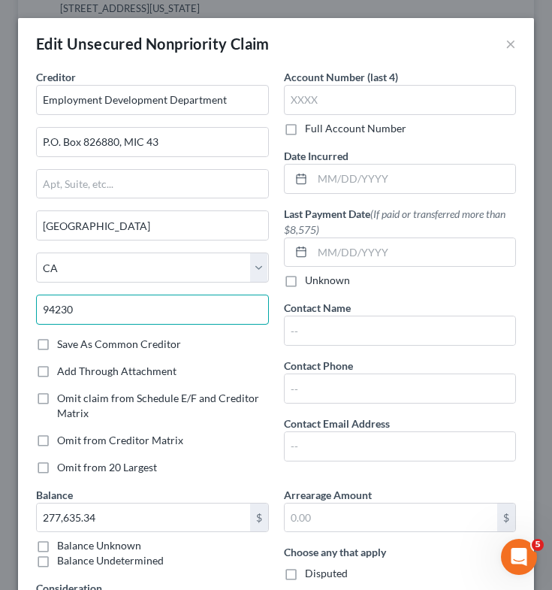
click at [159, 309] on input "94230" at bounding box center [152, 310] width 233 height 30
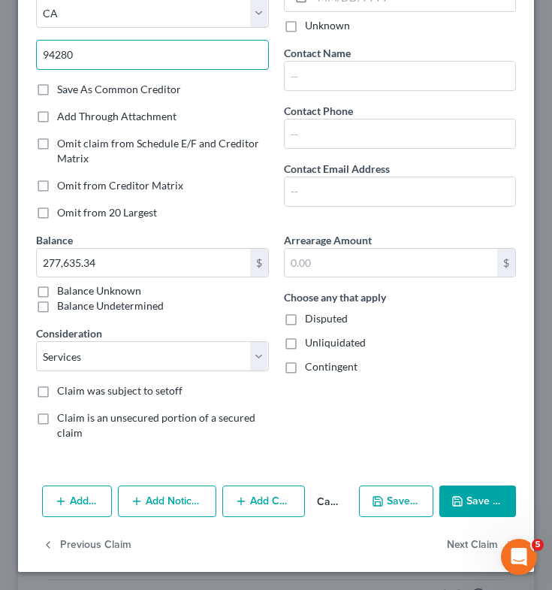
type input "94280"
click at [464, 497] on button "Save & Close" at bounding box center [478, 501] width 77 height 32
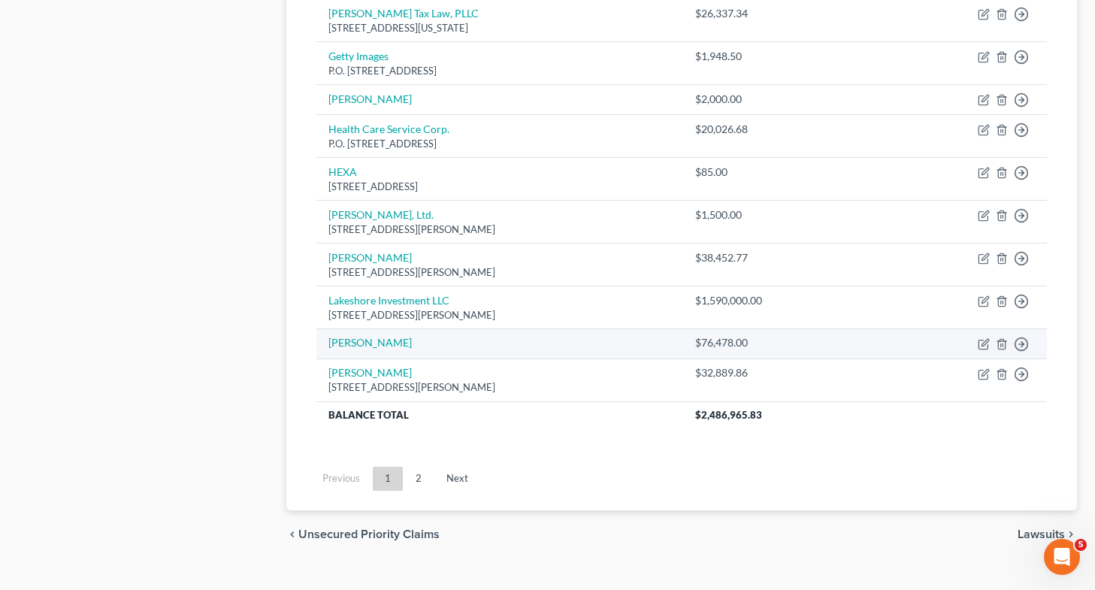
scroll to position [1095, 0]
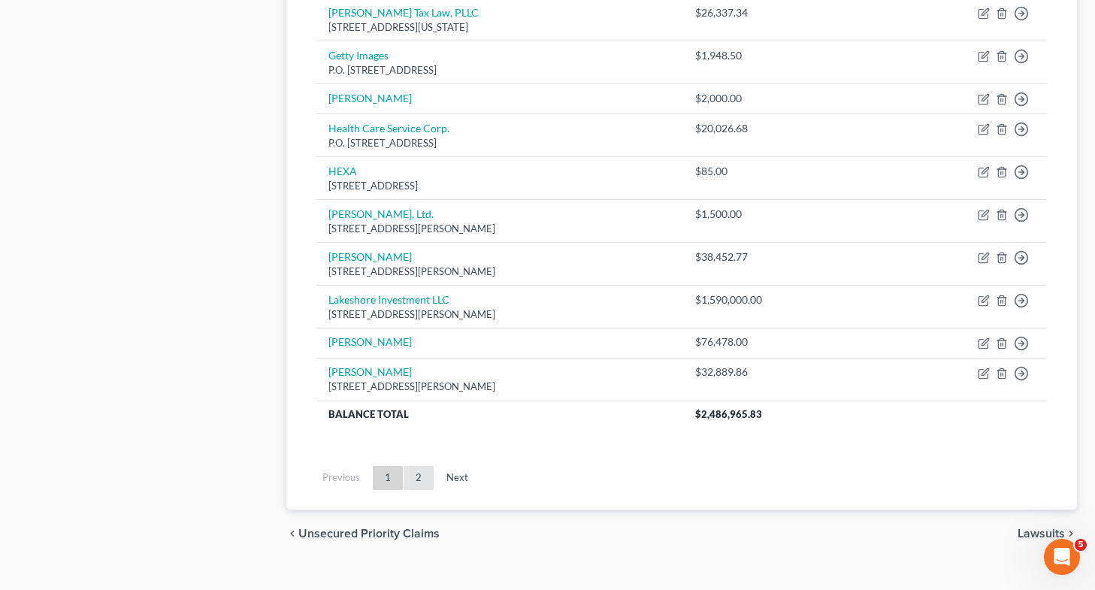
click at [420, 486] on link "2" at bounding box center [418, 478] width 30 height 24
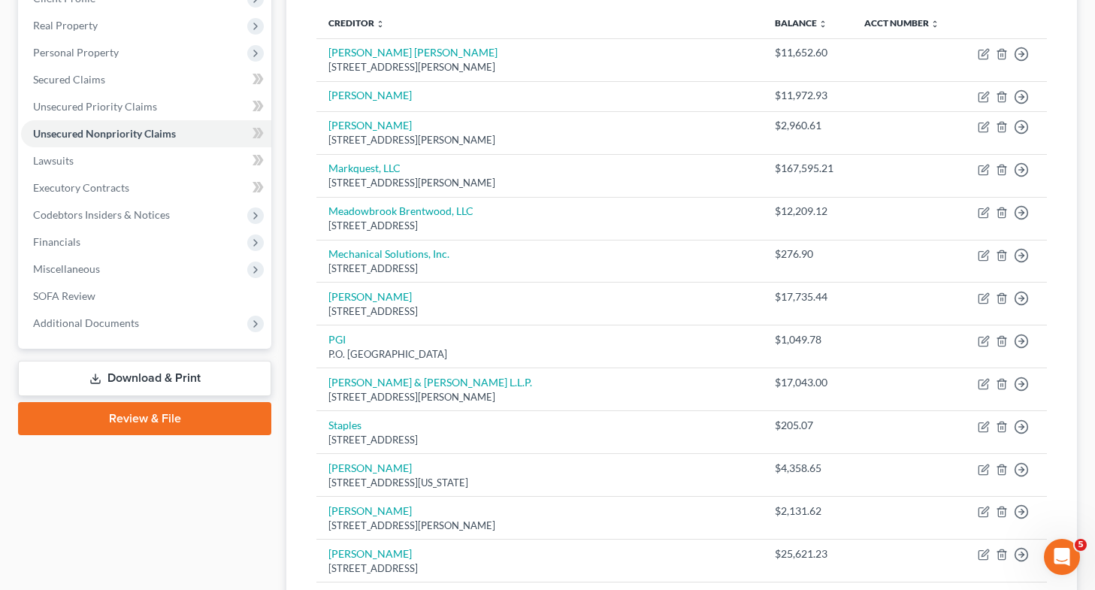
scroll to position [195, 0]
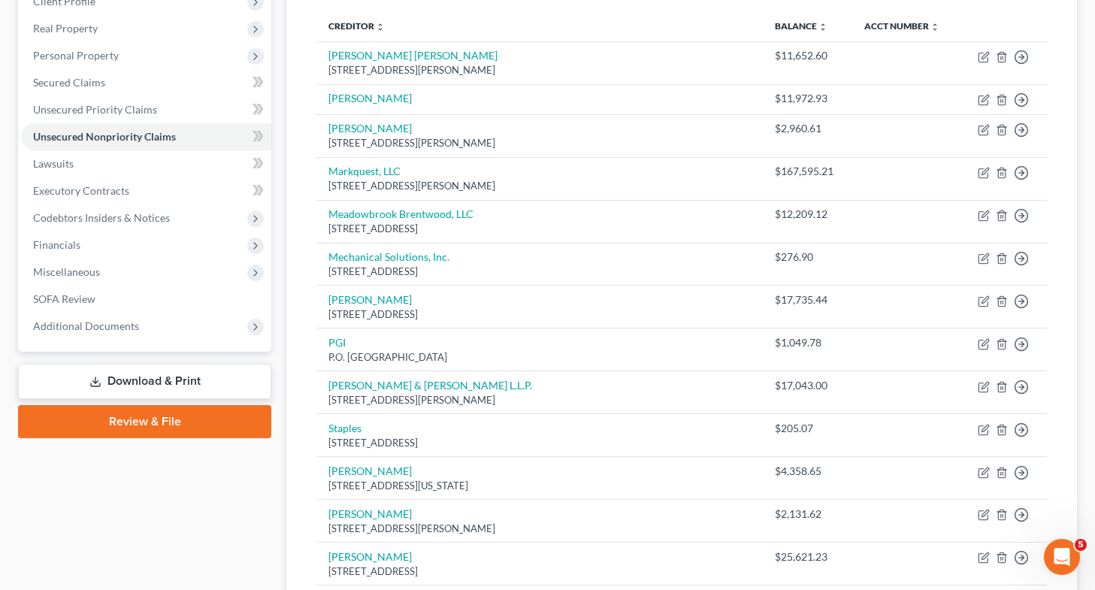
click at [142, 385] on link "Download & Print" at bounding box center [144, 381] width 253 height 35
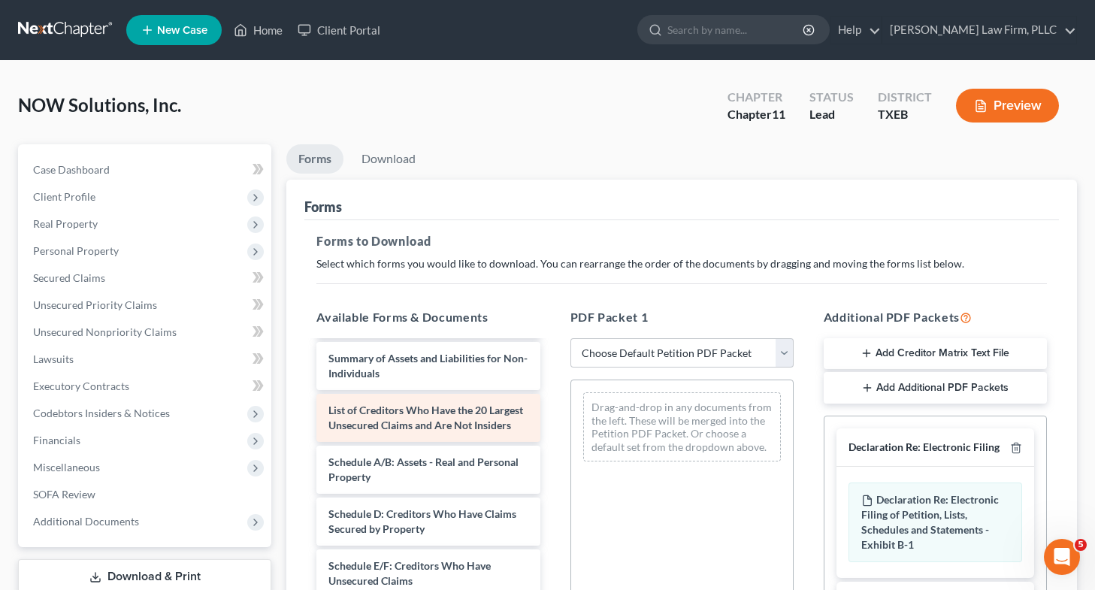
scroll to position [50, 0]
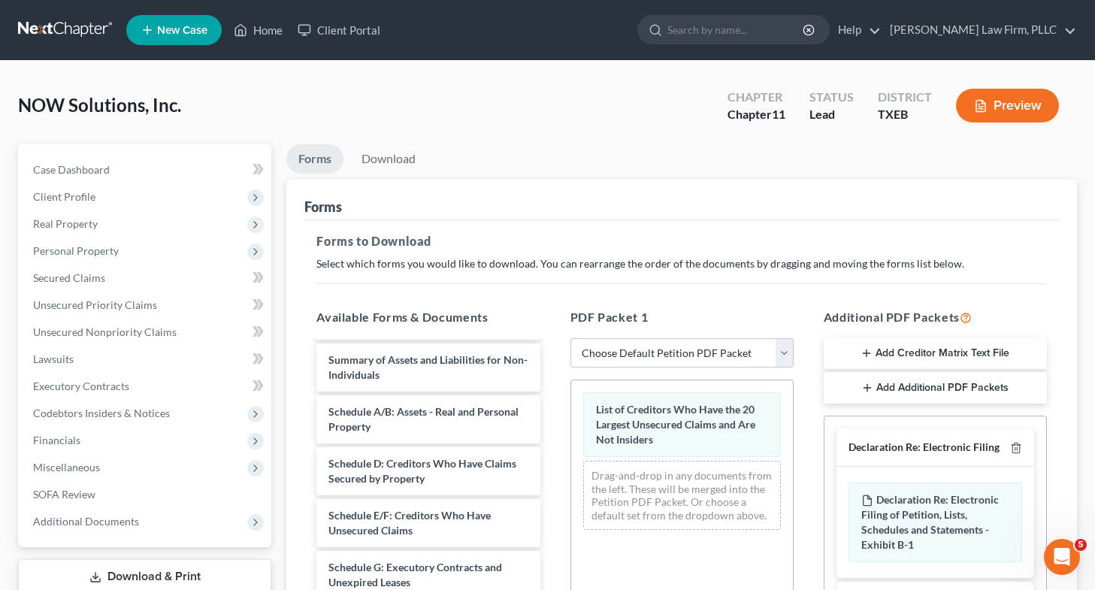
scroll to position [337, 0]
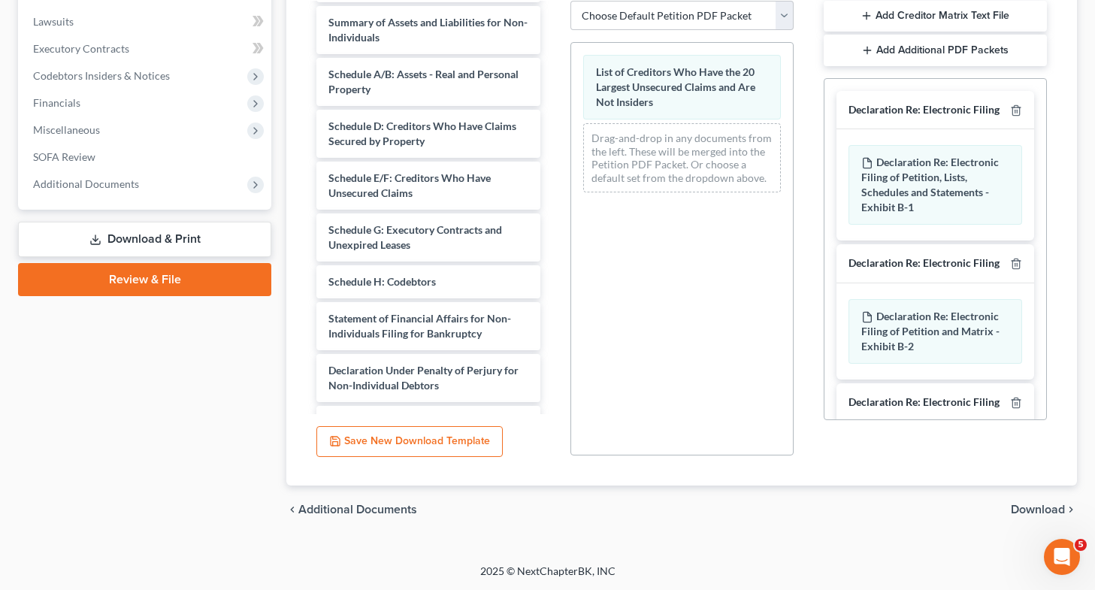
click at [1037, 510] on span "Download" at bounding box center [1038, 509] width 54 height 12
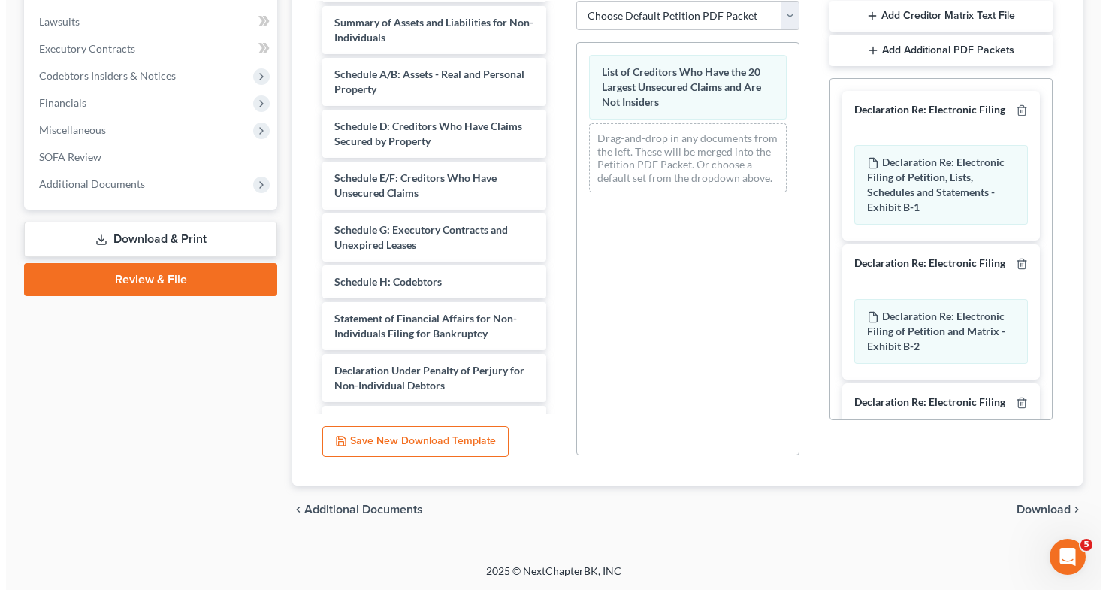
scroll to position [112, 0]
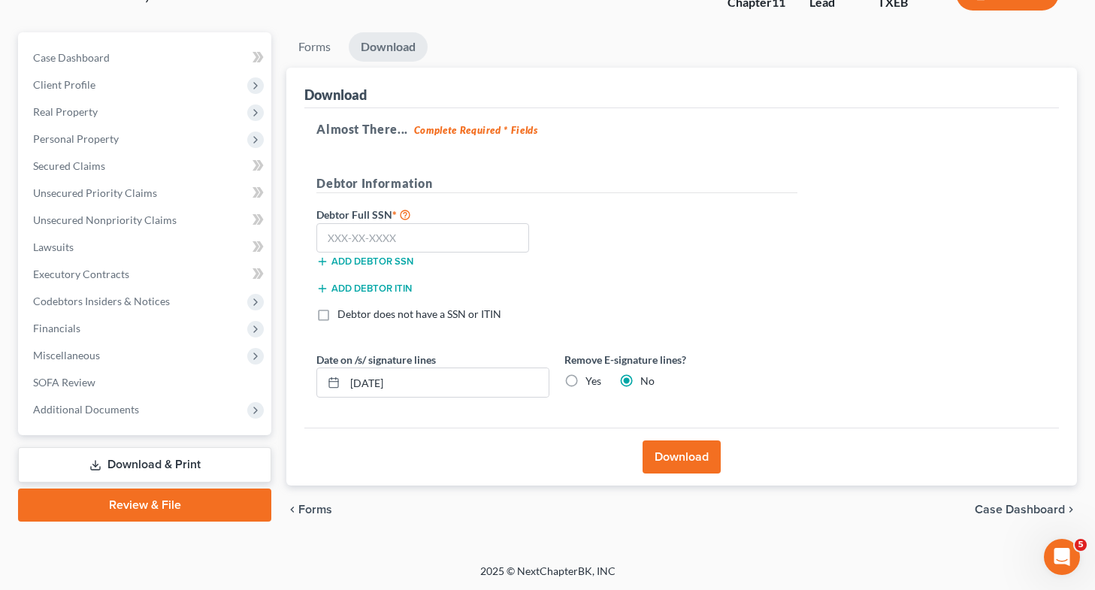
click at [585, 380] on label "Yes" at bounding box center [593, 380] width 16 height 15
click at [591, 380] on input "Yes" at bounding box center [596, 378] width 10 height 10
radio input "true"
radio input "false"
click at [691, 460] on button "Download" at bounding box center [681, 456] width 78 height 33
